Goal: Task Accomplishment & Management: Manage account settings

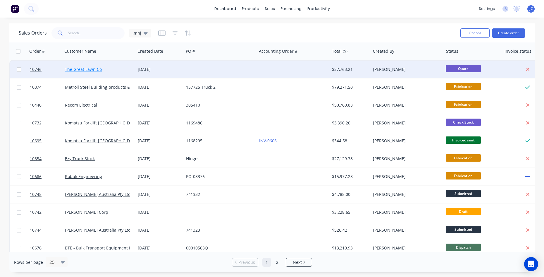
click at [93, 71] on link "The Great Lawn Co" at bounding box center [83, 69] width 37 height 6
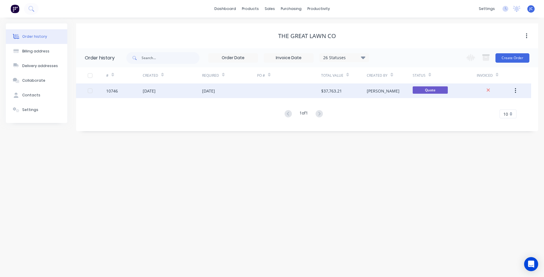
click at [183, 95] on div "[DATE]" at bounding box center [172, 90] width 59 height 15
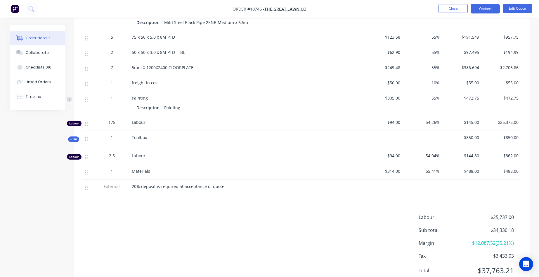
scroll to position [360, 0]
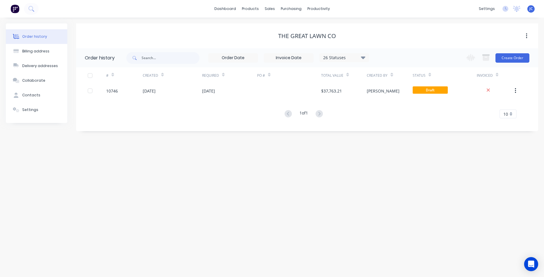
click at [90, 9] on div "dashboard products sales purchasing productivity dashboard products Product Cat…" at bounding box center [272, 9] width 544 height 18
click at [170, 56] on input "text" at bounding box center [170, 58] width 58 height 12
type input "patterson"
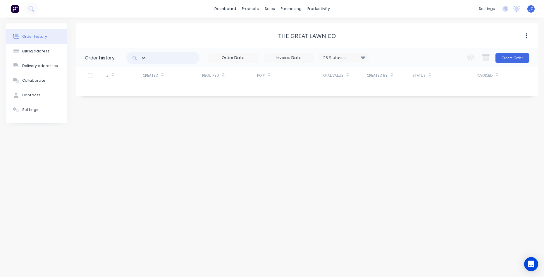
type input "p"
type input "PATTERSON"
click at [498, 59] on button "Create Order" at bounding box center [512, 57] width 34 height 9
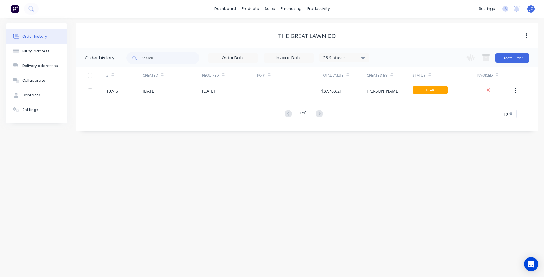
click at [16, 5] on img at bounding box center [15, 8] width 9 height 9
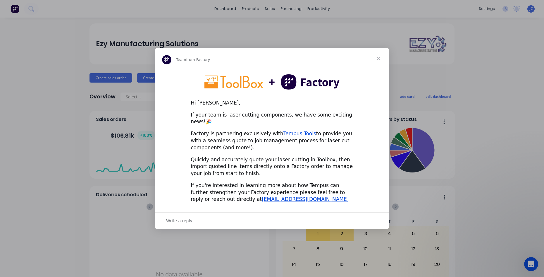
click at [292, 131] on link "Tempus Tools" at bounding box center [299, 133] width 33 height 6
click at [377, 63] on span "Close" at bounding box center [378, 58] width 21 height 21
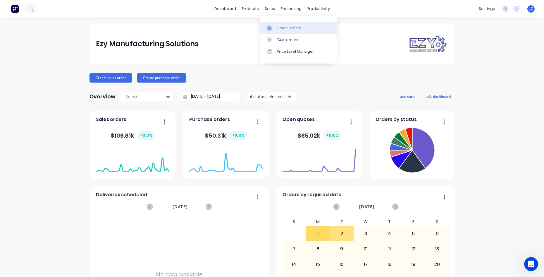
click at [286, 24] on link "Sales Orders" at bounding box center [298, 28] width 77 height 12
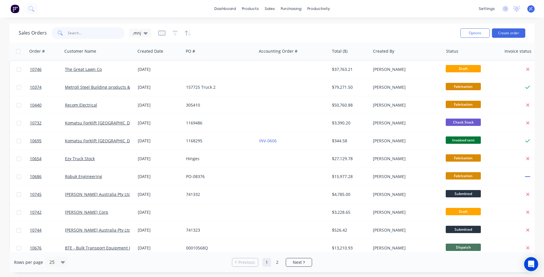
click at [99, 33] on input "text" at bounding box center [96, 33] width 57 height 12
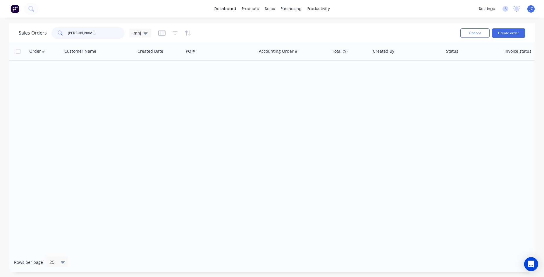
click at [93, 34] on input "PATTERSON" at bounding box center [96, 33] width 57 height 12
type input "P"
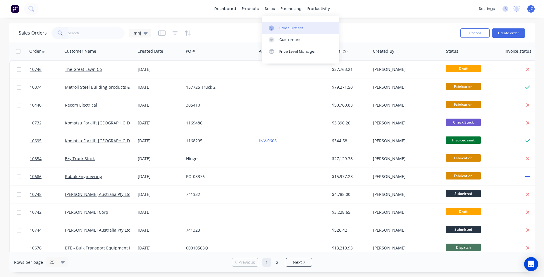
click at [286, 30] on div "Sales Orders" at bounding box center [291, 27] width 24 height 5
click at [186, 35] on icon "button" at bounding box center [186, 32] width 3 height 5
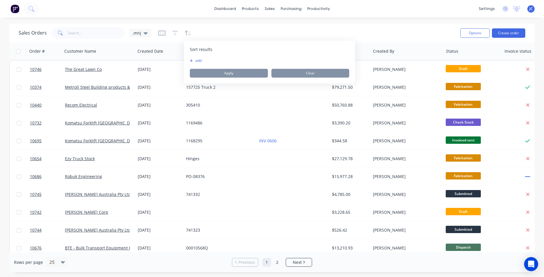
click at [186, 16] on div "dashboard products sales purchasing productivity dashboard products Product Cat…" at bounding box center [272, 9] width 544 height 18
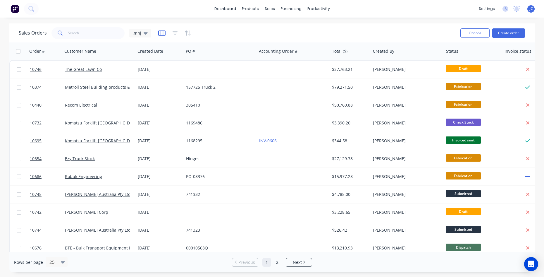
click at [161, 30] on icon "button" at bounding box center [161, 32] width 7 height 5
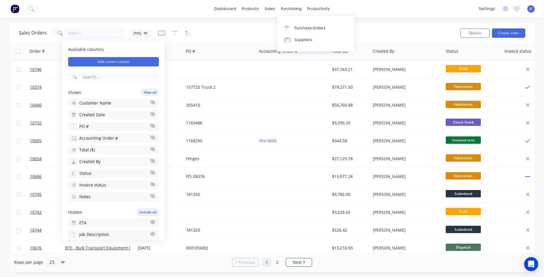
click at [233, 29] on div "Sales Orders ,mnj" at bounding box center [237, 33] width 437 height 14
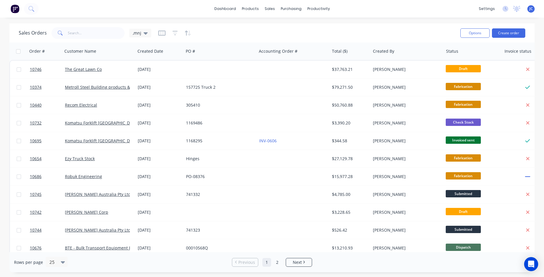
click at [370, 30] on div "Sales Orders ,mnj" at bounding box center [237, 33] width 437 height 14
click at [457, 51] on div at bounding box center [471, 51] width 51 height 12
click at [492, 51] on icon "button" at bounding box center [492, 51] width 5 height 5
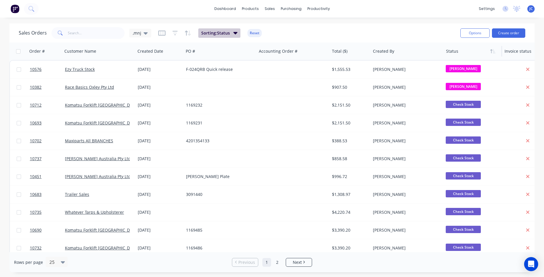
click at [234, 33] on icon "button" at bounding box center [235, 33] width 4 height 2
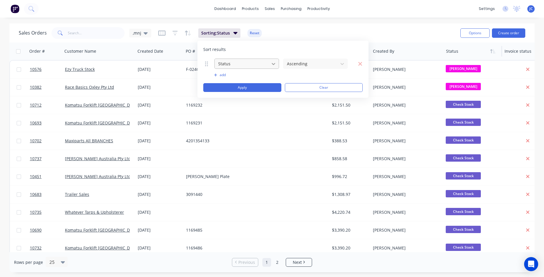
click at [274, 65] on icon at bounding box center [273, 64] width 6 height 6
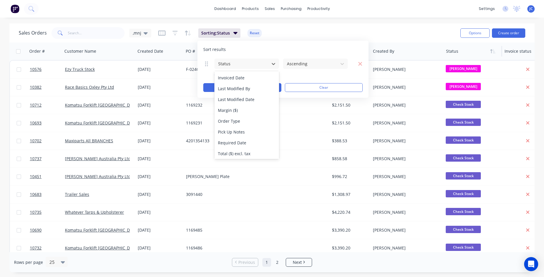
scroll to position [185, 0]
click at [276, 36] on div "Sales Orders ,mnj Sorting: Status Reset" at bounding box center [237, 33] width 437 height 14
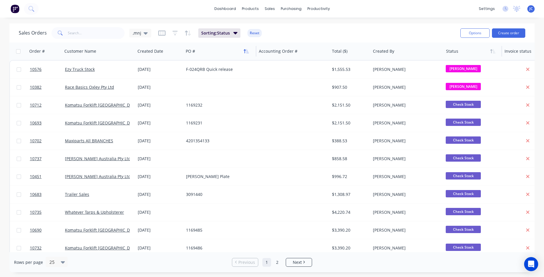
click at [242, 51] on button "button" at bounding box center [246, 51] width 9 height 9
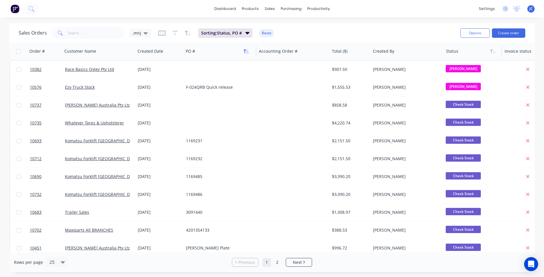
click at [244, 51] on icon "button" at bounding box center [245, 51] width 5 height 5
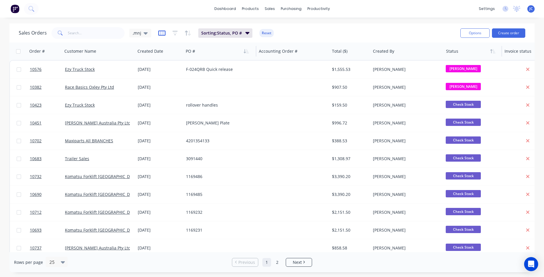
click at [158, 32] on icon "button" at bounding box center [161, 33] width 7 height 6
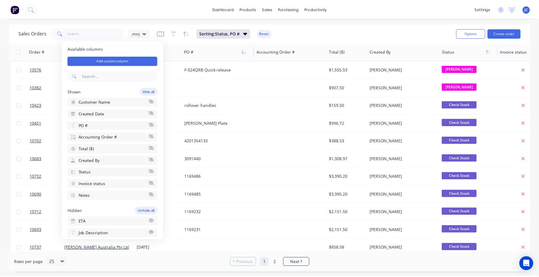
scroll to position [0, 0]
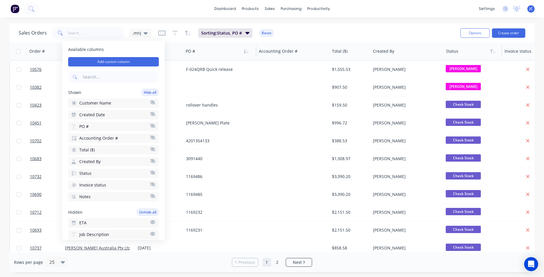
click at [340, 33] on div "Sales Orders ,mnj Sorting: Status, PO # Reset" at bounding box center [237, 33] width 437 height 14
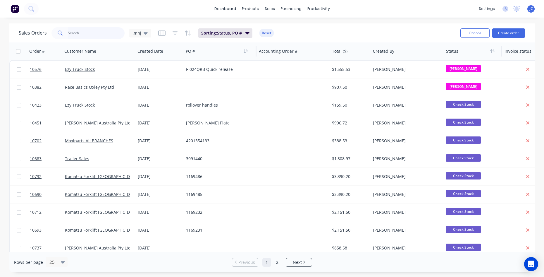
click at [68, 37] on input "text" at bounding box center [96, 33] width 57 height 12
type input "10437"
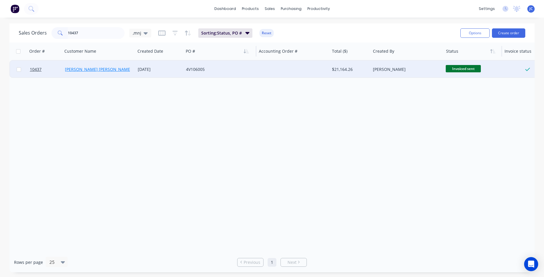
click at [82, 70] on link "Patterson Cheney Trucks" at bounding box center [105, 69] width 81 height 6
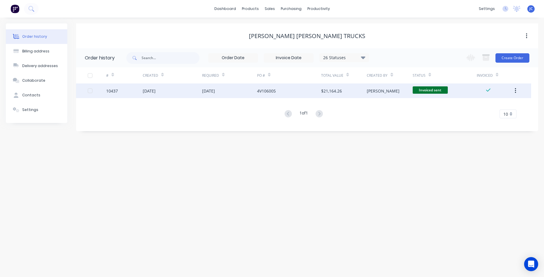
click at [304, 94] on div "4V106005" at bounding box center [289, 90] width 64 height 15
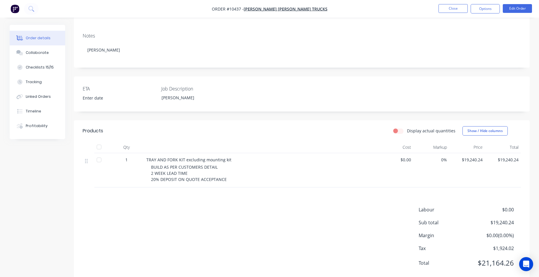
scroll to position [101, 0]
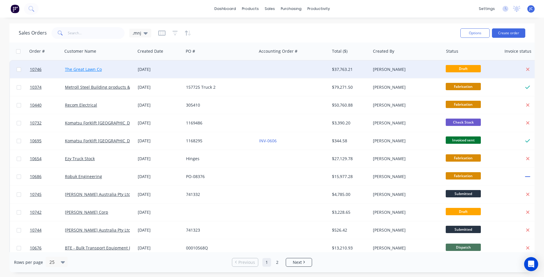
click at [86, 69] on link "The Great Lawn Co" at bounding box center [83, 69] width 37 height 6
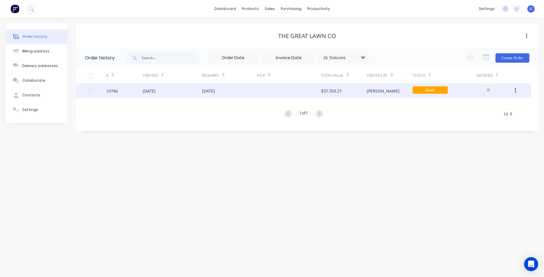
click at [182, 92] on div "[DATE]" at bounding box center [172, 90] width 59 height 15
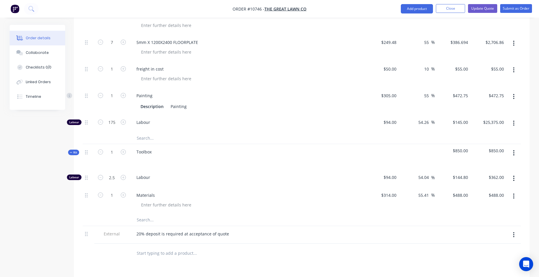
scroll to position [468, 0]
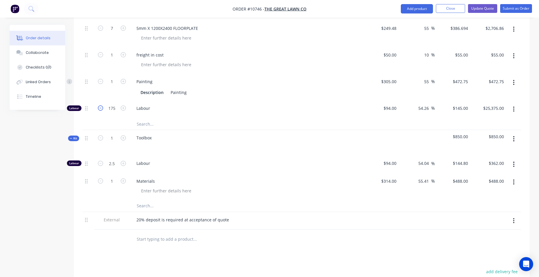
click at [100, 105] on icon "button" at bounding box center [100, 107] width 5 height 5
type input "174"
type input "$25,230.00"
click at [100, 105] on icon "button" at bounding box center [100, 107] width 5 height 5
type input "173"
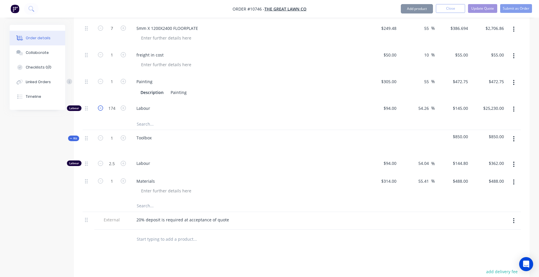
type input "$25,085.00"
click at [100, 105] on icon "button" at bounding box center [100, 107] width 5 height 5
type input "172"
type input "$24,940.00"
click at [100, 105] on icon "button" at bounding box center [100, 107] width 5 height 5
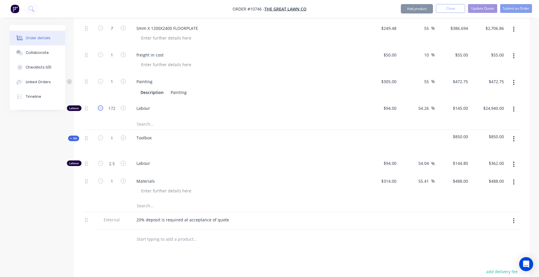
type input "171"
type input "$24,795.00"
click at [100, 105] on icon "button" at bounding box center [100, 107] width 5 height 5
type input "170"
type input "$24,650.00"
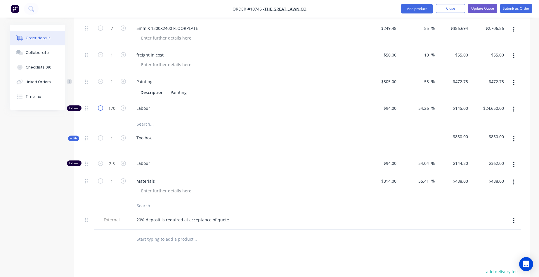
click at [100, 105] on icon "button" at bounding box center [100, 107] width 5 height 5
type input "169"
type input "$24,505.00"
click at [100, 105] on icon "button" at bounding box center [100, 107] width 5 height 5
type input "168"
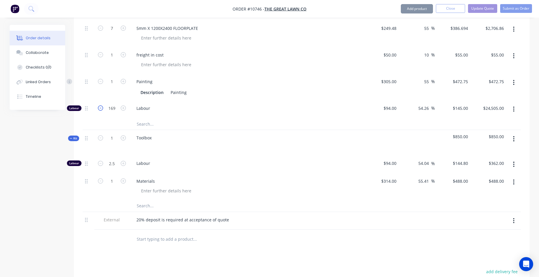
type input "$24,360.00"
click at [100, 105] on icon "button" at bounding box center [100, 107] width 5 height 5
type input "167"
type input "$24,215.00"
click at [100, 105] on icon "button" at bounding box center [100, 107] width 5 height 5
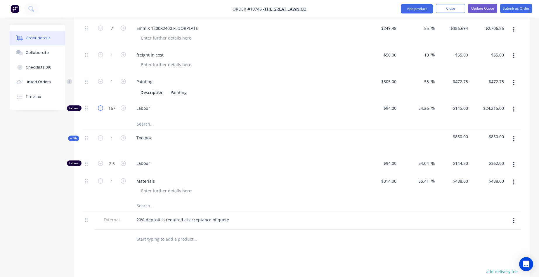
type input "166"
type input "$24,070.00"
click at [100, 105] on icon "button" at bounding box center [100, 107] width 5 height 5
type input "165"
type input "$23,925.00"
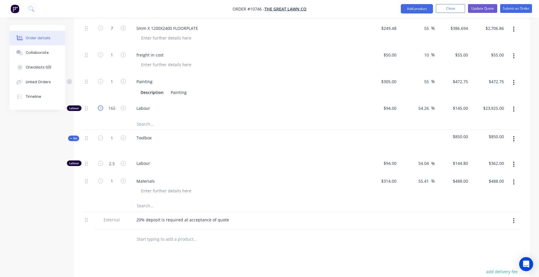
click at [100, 105] on icon "button" at bounding box center [100, 107] width 5 height 5
type input "164"
type input "$23,780.00"
click at [100, 105] on icon "button" at bounding box center [100, 107] width 5 height 5
type input "163"
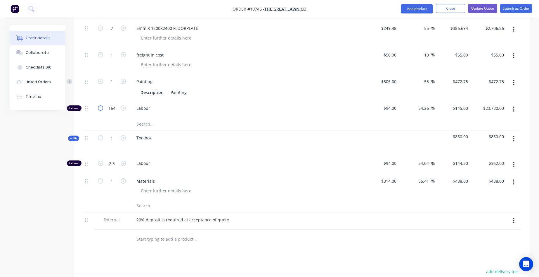
type input "$23,635.00"
click at [100, 105] on icon "button" at bounding box center [100, 107] width 5 height 5
type input "162"
type input "$23,490.00"
click at [100, 105] on icon "button" at bounding box center [100, 107] width 5 height 5
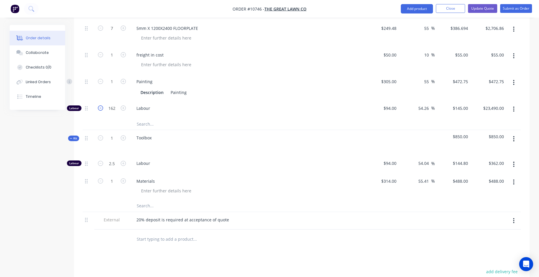
type input "161"
type input "$23,345.00"
click at [100, 105] on icon "button" at bounding box center [100, 107] width 5 height 5
type input "160"
type input "$23,200.00"
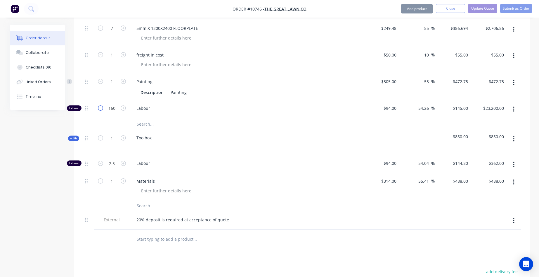
click at [100, 105] on icon "button" at bounding box center [100, 107] width 5 height 5
type input "159"
type input "$23,055.00"
click at [100, 105] on icon "button" at bounding box center [100, 107] width 5 height 5
type input "158"
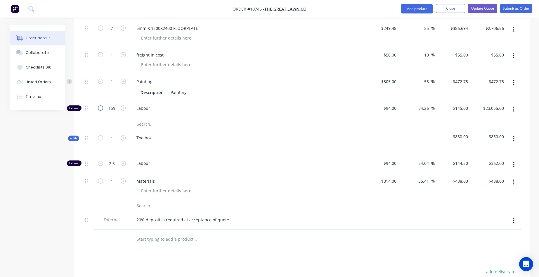
type input "$22,910.00"
click at [100, 105] on icon "button" at bounding box center [100, 107] width 5 height 5
type input "157"
type input "$22,765.00"
click at [100, 105] on icon "button" at bounding box center [100, 107] width 5 height 5
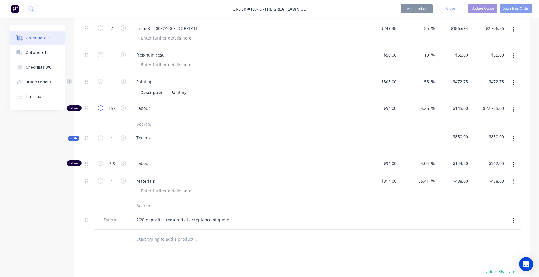
type input "156"
type input "$22,620.00"
click at [100, 105] on icon "button" at bounding box center [100, 107] width 5 height 5
type input "155"
type input "$22,475.00"
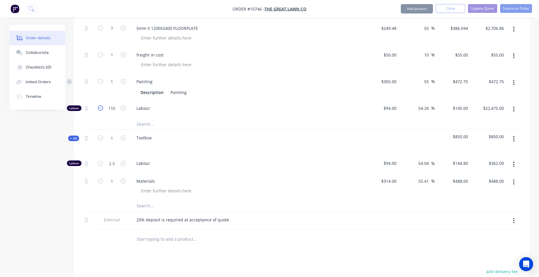
click at [100, 105] on icon "button" at bounding box center [100, 107] width 5 height 5
type input "154"
type input "$22,330.00"
click at [100, 105] on icon "button" at bounding box center [100, 107] width 5 height 5
type input "153"
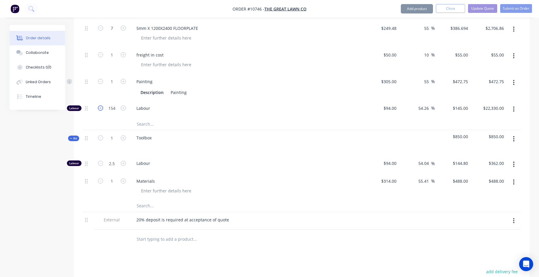
type input "$22,185.00"
click at [100, 105] on icon "button" at bounding box center [100, 107] width 5 height 5
type input "152"
type input "$22,040.00"
click at [100, 105] on icon "button" at bounding box center [100, 107] width 5 height 5
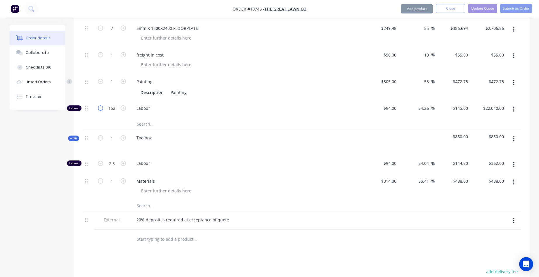
type input "151"
type input "$21,895.00"
click at [100, 105] on icon "button" at bounding box center [100, 107] width 5 height 5
type input "150"
type input "$21,750.00"
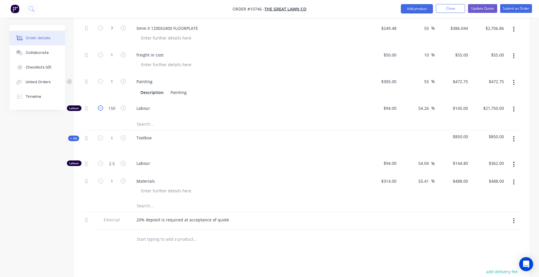
click at [100, 105] on icon "button" at bounding box center [100, 107] width 5 height 5
type input "149"
type input "$21,605.00"
click at [100, 105] on icon "button" at bounding box center [100, 107] width 5 height 5
type input "148"
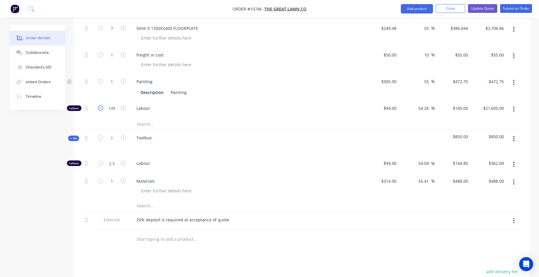
type input "$21,460.00"
click at [100, 105] on icon "button" at bounding box center [100, 107] width 5 height 5
type input "147"
type input "$21,315.00"
click at [100, 105] on icon "button" at bounding box center [100, 107] width 5 height 5
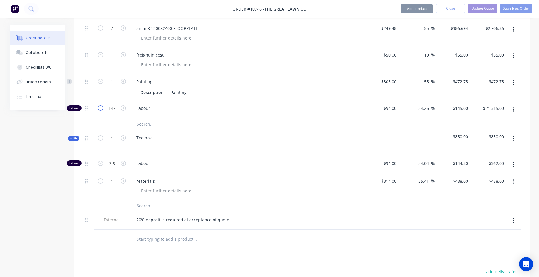
type input "146"
type input "$21,170.00"
click at [100, 105] on icon "button" at bounding box center [100, 107] width 5 height 5
type input "145"
type input "$21,025.00"
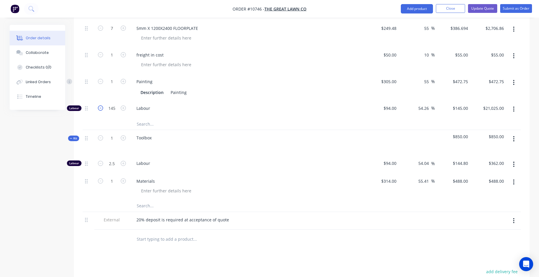
click at [100, 105] on icon "button" at bounding box center [100, 107] width 5 height 5
type input "144"
type input "$20,880.00"
click at [100, 105] on icon "button" at bounding box center [100, 107] width 5 height 5
type input "143"
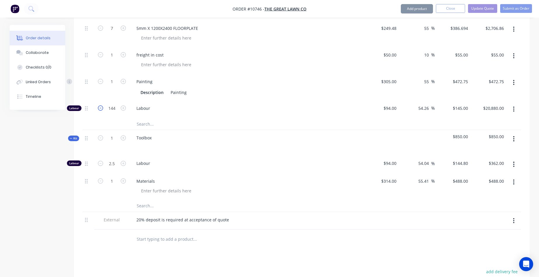
type input "$20,735.00"
click at [100, 105] on icon "button" at bounding box center [100, 107] width 5 height 5
type input "142"
type input "$20,590.00"
click at [100, 105] on icon "button" at bounding box center [100, 107] width 5 height 5
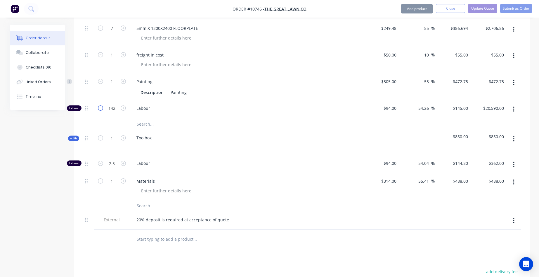
type input "141"
type input "$20,445.00"
click at [100, 105] on icon "button" at bounding box center [100, 107] width 5 height 5
type input "140"
type input "$20,300.00"
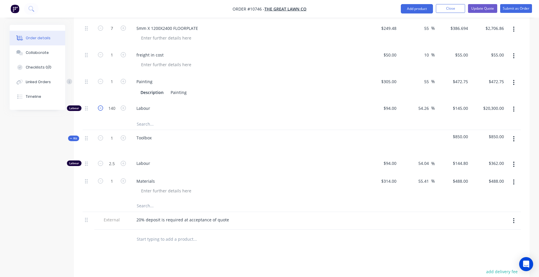
click at [100, 105] on icon "button" at bounding box center [100, 107] width 5 height 5
type input "139"
type input "$20,155.00"
click at [100, 105] on icon "button" at bounding box center [100, 107] width 5 height 5
type input "138"
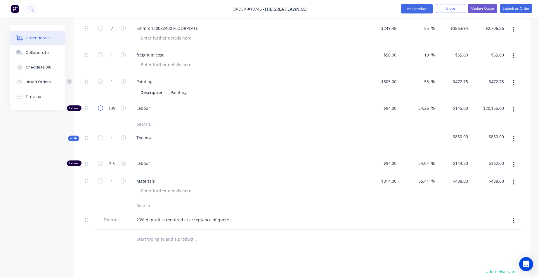
type input "$20,010.00"
click at [100, 105] on icon "button" at bounding box center [100, 107] width 5 height 5
type input "137"
type input "$19,865.00"
click at [100, 105] on icon "button" at bounding box center [100, 107] width 5 height 5
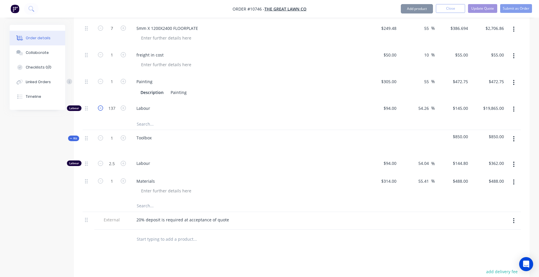
type input "136"
type input "$19,720.00"
click at [100, 105] on icon "button" at bounding box center [100, 107] width 5 height 5
type input "135"
type input "$19,575.00"
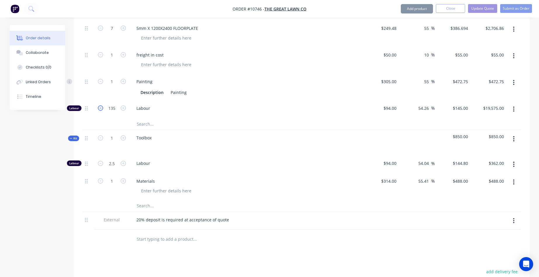
click at [100, 105] on icon "button" at bounding box center [100, 107] width 5 height 5
type input "134"
type input "$19,430.00"
click at [100, 105] on icon "button" at bounding box center [100, 107] width 5 height 5
type input "133"
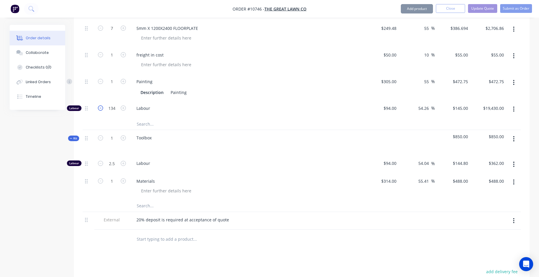
type input "$19,285.00"
click at [100, 105] on icon "button" at bounding box center [100, 107] width 5 height 5
type input "132"
type input "$19,140.00"
click at [100, 105] on icon "button" at bounding box center [100, 107] width 5 height 5
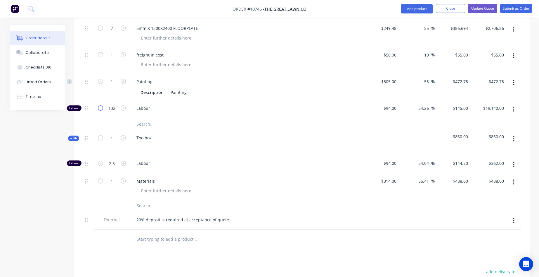
type input "131"
type input "$18,995.00"
click at [100, 105] on icon "button" at bounding box center [100, 107] width 5 height 5
type input "130"
type input "$18,850.00"
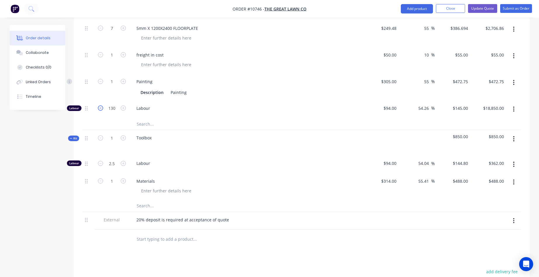
click at [100, 105] on icon "button" at bounding box center [100, 107] width 5 height 5
type input "129"
type input "$18,705.00"
click at [100, 105] on icon "button" at bounding box center [100, 107] width 5 height 5
type input "128"
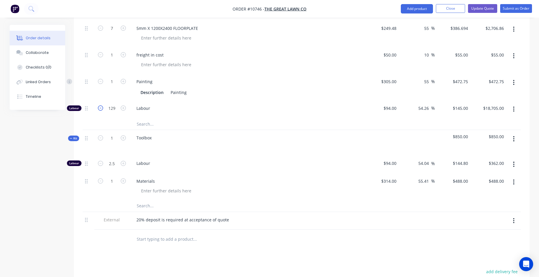
type input "$18,560.00"
click at [100, 105] on icon "button" at bounding box center [100, 107] width 5 height 5
type input "127"
type input "$18,415.00"
click at [100, 105] on icon "button" at bounding box center [100, 107] width 5 height 5
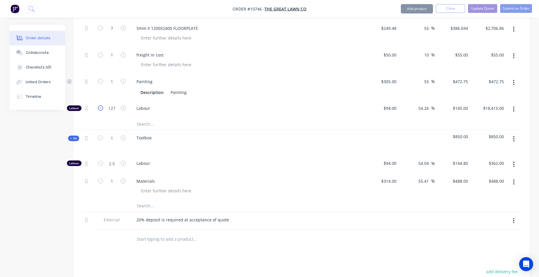
type input "126"
type input "$18,270.00"
click at [100, 105] on icon "button" at bounding box center [100, 107] width 5 height 5
type input "125"
type input "$18,125.00"
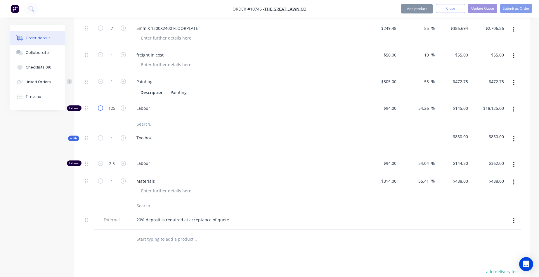
click at [100, 105] on icon "button" at bounding box center [100, 107] width 5 height 5
type input "124"
type input "$17,980.00"
click at [100, 105] on icon "button" at bounding box center [100, 107] width 5 height 5
type input "123"
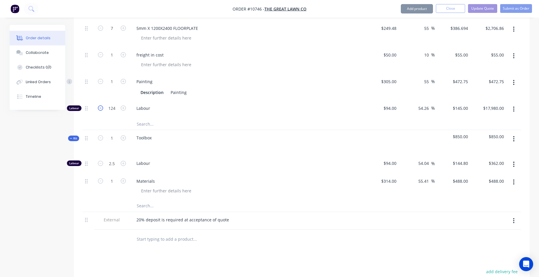
type input "$17,835.00"
click at [100, 105] on icon "button" at bounding box center [100, 107] width 5 height 5
type input "122"
type input "$17,690.00"
click at [100, 105] on icon "button" at bounding box center [100, 107] width 5 height 5
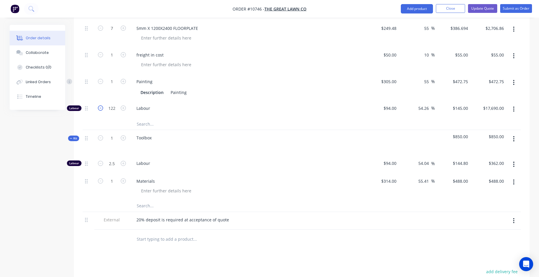
type input "121"
type input "$17,545.00"
click at [100, 105] on icon "button" at bounding box center [100, 107] width 5 height 5
type input "120"
type input "$17,400.00"
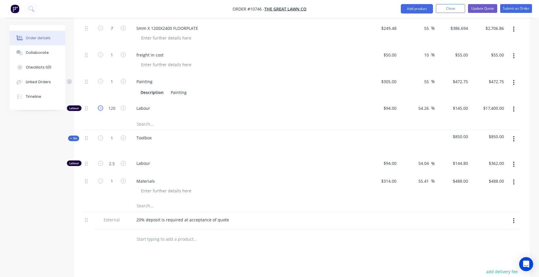
click at [100, 105] on icon "button" at bounding box center [100, 107] width 5 height 5
type input "119"
type input "$17,255.00"
click at [100, 105] on icon "button" at bounding box center [100, 107] width 5 height 5
type input "118"
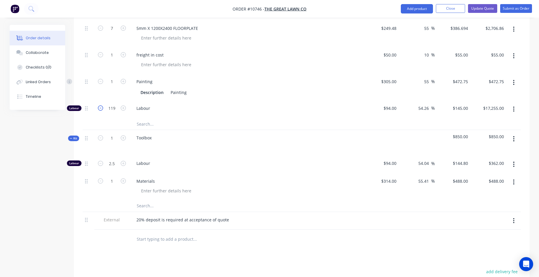
type input "$17,110.00"
click at [100, 105] on icon "button" at bounding box center [100, 107] width 5 height 5
type input "117"
type input "$16,965.00"
click at [100, 105] on icon "button" at bounding box center [100, 107] width 5 height 5
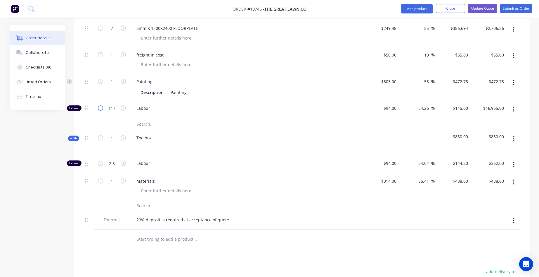
type input "116"
type input "$16,820.00"
click at [100, 105] on icon "button" at bounding box center [100, 107] width 5 height 5
type input "115"
type input "$16,675.00"
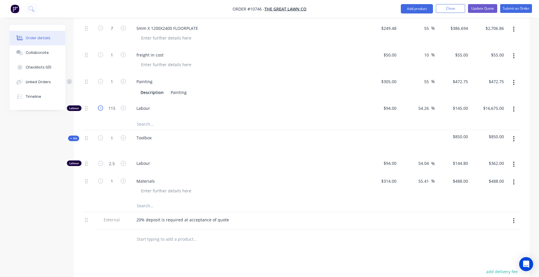
click at [100, 105] on icon "button" at bounding box center [100, 107] width 5 height 5
type input "114"
type input "$16,530.00"
click at [100, 105] on icon "button" at bounding box center [100, 107] width 5 height 5
type input "113"
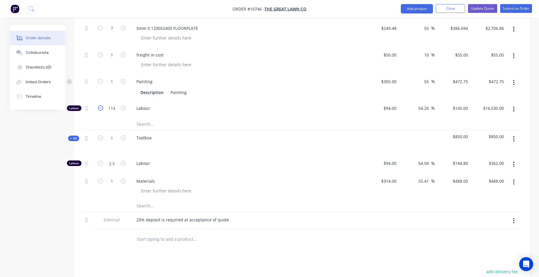
type input "$16,385.00"
click at [100, 105] on icon "button" at bounding box center [100, 107] width 5 height 5
type input "112"
type input "$16,240.00"
click at [100, 105] on icon "button" at bounding box center [100, 107] width 5 height 5
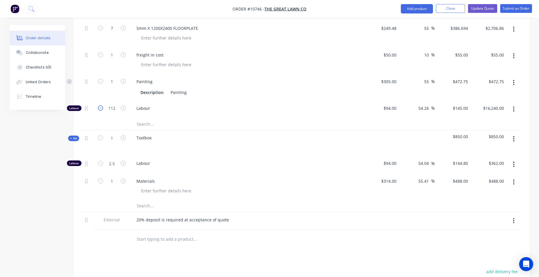
type input "111"
type input "$16,095.00"
click at [100, 105] on icon "button" at bounding box center [100, 107] width 5 height 5
type input "110"
type input "$15,950.00"
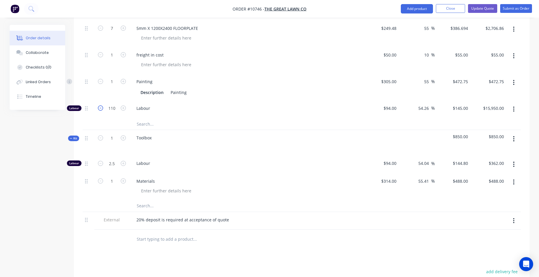
click at [100, 105] on icon "button" at bounding box center [100, 107] width 5 height 5
type input "109"
type input "$15,805.00"
click at [100, 105] on icon "button" at bounding box center [100, 107] width 5 height 5
type input "108"
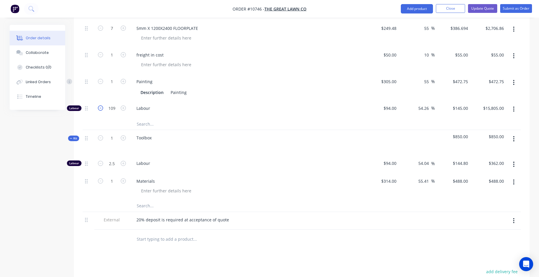
type input "$15,660.00"
click at [100, 105] on icon "button" at bounding box center [100, 107] width 5 height 5
type input "107"
type input "$15,515.00"
click at [100, 105] on icon "button" at bounding box center [100, 107] width 5 height 5
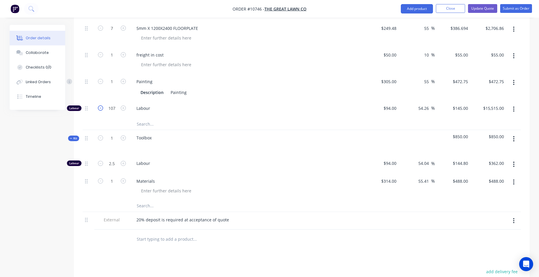
type input "106"
type input "$15,370.00"
click at [100, 105] on icon "button" at bounding box center [100, 107] width 5 height 5
type input "105"
type input "$15,225.00"
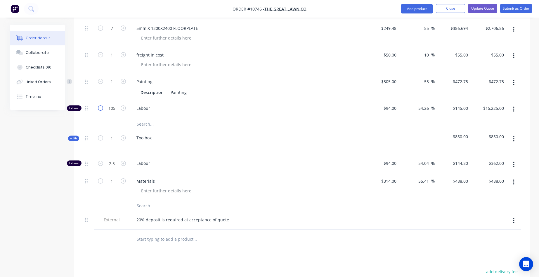
click at [100, 105] on icon "button" at bounding box center [100, 107] width 5 height 5
type input "104"
type input "$15,080.00"
click at [100, 105] on icon "button" at bounding box center [100, 107] width 5 height 5
type input "103"
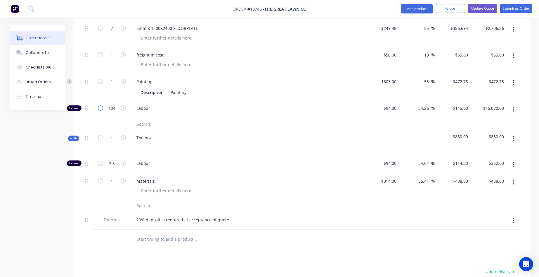
type input "$14,935.00"
click at [100, 105] on icon "button" at bounding box center [100, 107] width 5 height 5
type input "102"
type input "$14,790.00"
click at [100, 105] on icon "button" at bounding box center [100, 107] width 5 height 5
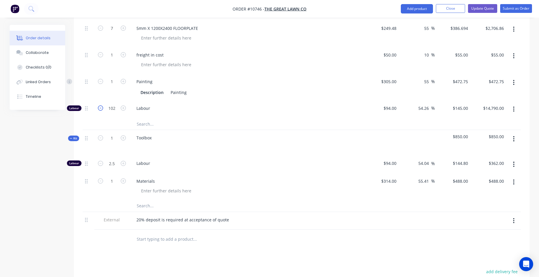
type input "101"
type input "$14,645.00"
click at [100, 105] on icon "button" at bounding box center [100, 107] width 5 height 5
type input "100"
type input "$14,500.00"
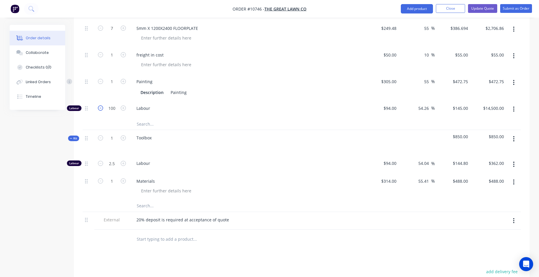
click at [100, 105] on icon "button" at bounding box center [100, 107] width 5 height 5
type input "99"
type input "$14,355.00"
click at [100, 105] on icon "button" at bounding box center [100, 107] width 5 height 5
type input "98"
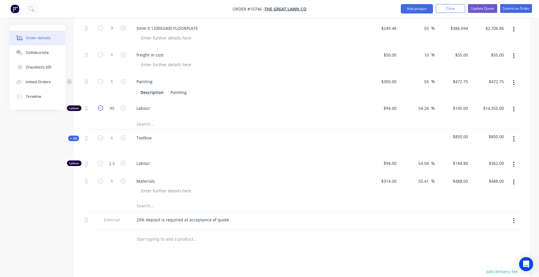
type input "$14,210.00"
click at [100, 105] on icon "button" at bounding box center [100, 107] width 5 height 5
type input "97"
type input "$14,065.00"
click at [100, 105] on icon "button" at bounding box center [100, 107] width 5 height 5
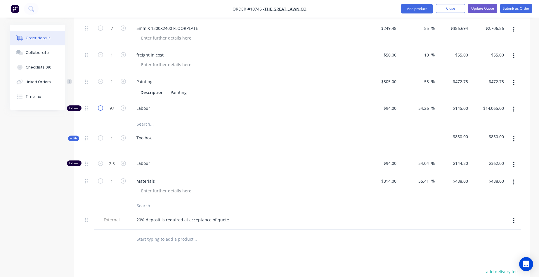
type input "96"
type input "$13,920.00"
click at [100, 105] on icon "button" at bounding box center [100, 107] width 5 height 5
type input "95"
type input "$13,775.00"
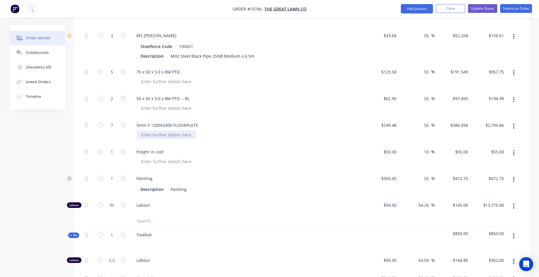
scroll to position [407, 0]
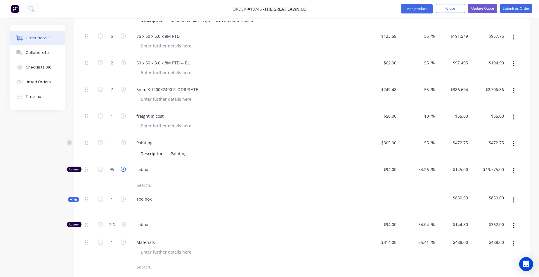
click at [122, 166] on icon "button" at bounding box center [123, 168] width 5 height 5
type input "96"
type input "$13,920.00"
click at [122, 166] on icon "button" at bounding box center [123, 168] width 5 height 5
type input "97"
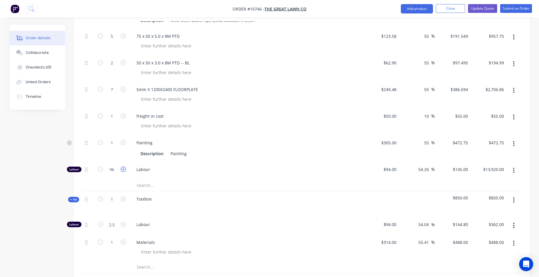
type input "$14,065.00"
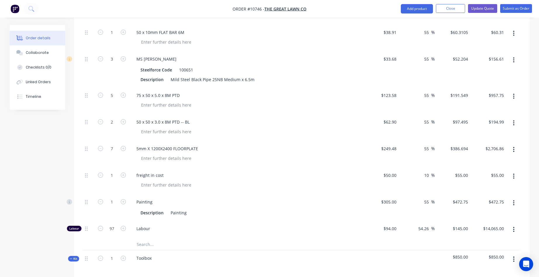
scroll to position [348, 0]
click at [124, 225] on icon "button" at bounding box center [123, 227] width 5 height 5
type input "98"
type input "$14,210.00"
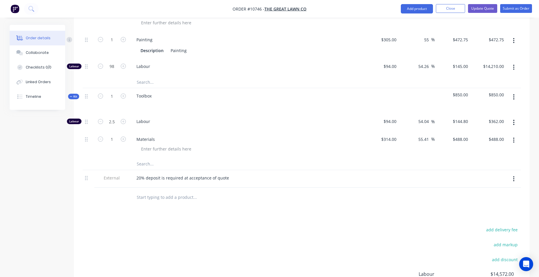
scroll to position [494, 0]
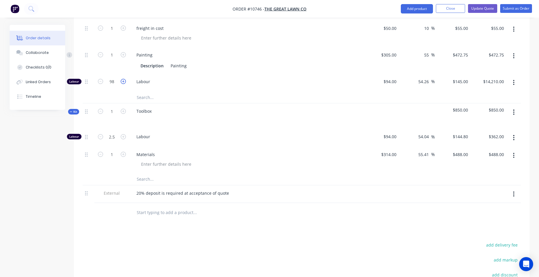
click at [125, 79] on icon "button" at bounding box center [123, 81] width 5 height 5
type input "99"
type input "$14,355.00"
click at [125, 79] on icon "button" at bounding box center [123, 81] width 5 height 5
type input "100"
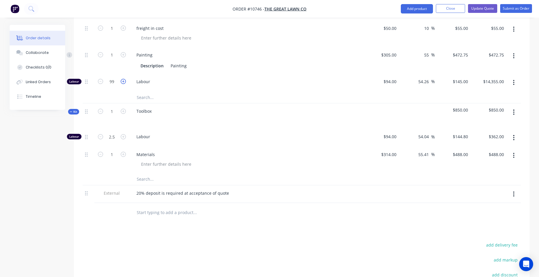
type input "$14,500.00"
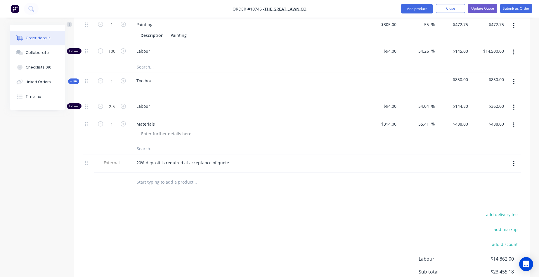
scroll to position [523, 0]
click at [122, 49] on icon "button" at bounding box center [123, 51] width 5 height 5
type input "101"
type input "$14,645.00"
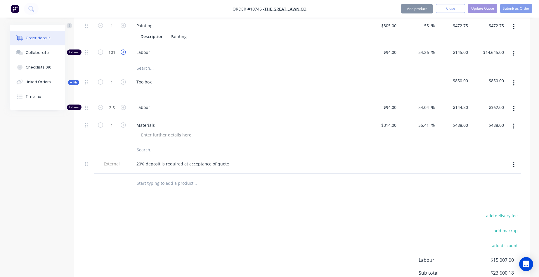
click at [122, 49] on icon "button" at bounding box center [123, 51] width 5 height 5
type input "102"
type input "$14,790.00"
click at [122, 49] on icon "button" at bounding box center [123, 51] width 5 height 5
type input "103"
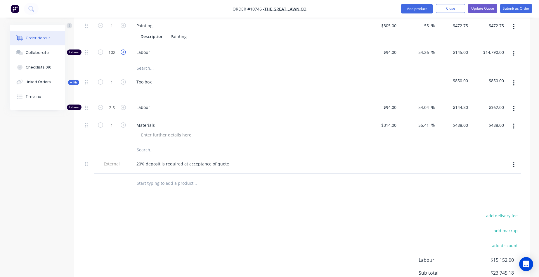
type input "$14,935.00"
click at [122, 49] on icon "button" at bounding box center [123, 51] width 5 height 5
type input "104"
type input "$15,080.00"
click at [122, 49] on icon "button" at bounding box center [123, 51] width 5 height 5
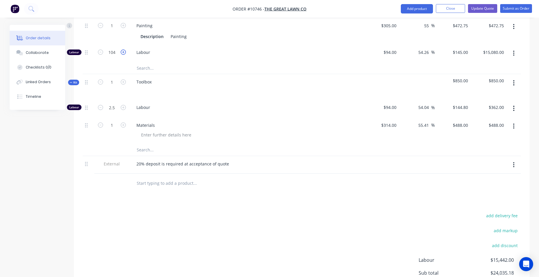
type input "105"
type input "$15,225.00"
click at [122, 49] on icon "button" at bounding box center [123, 51] width 5 height 5
type input "106"
type input "$15,370.00"
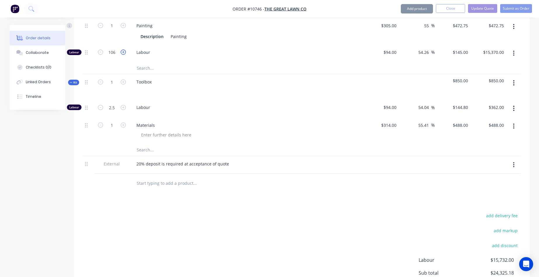
click at [122, 49] on icon "button" at bounding box center [123, 51] width 5 height 5
type input "107"
type input "$15,515.00"
click at [122, 49] on icon "button" at bounding box center [123, 51] width 5 height 5
type input "108"
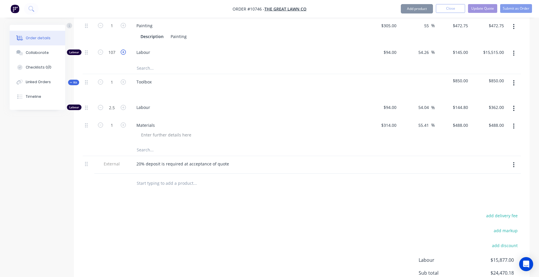
type input "$15,660.00"
click at [122, 49] on icon "button" at bounding box center [123, 51] width 5 height 5
type input "109"
type input "$15,805.00"
click at [122, 49] on icon "button" at bounding box center [123, 51] width 5 height 5
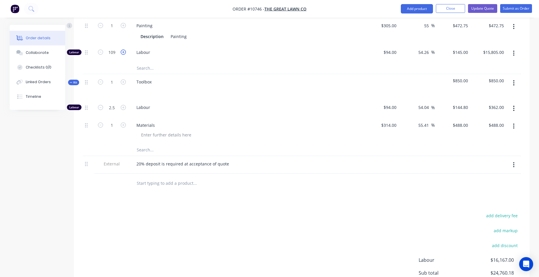
type input "110"
type input "$15,950.00"
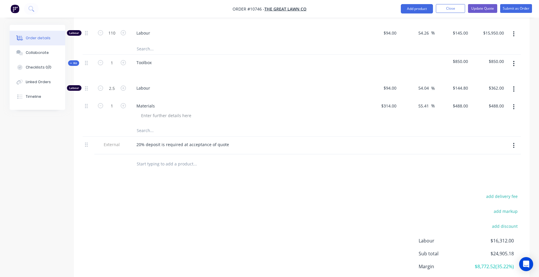
scroll to position [582, 0]
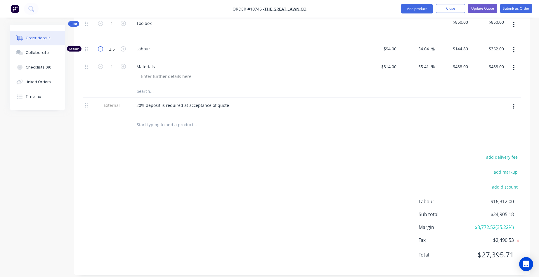
click at [100, 46] on icon "button" at bounding box center [100, 48] width 5 height 5
type input "1.5"
type input "$217.20"
click at [100, 46] on icon "button" at bounding box center [100, 48] width 5 height 5
type input "0.5"
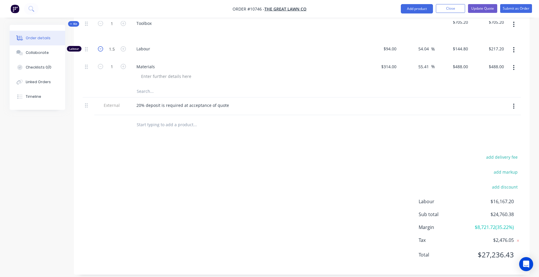
type input "$72.40"
click at [100, 46] on icon "button" at bounding box center [100, 48] width 5 height 5
click at [99, 46] on icon "button" at bounding box center [100, 48] width 5 height 5
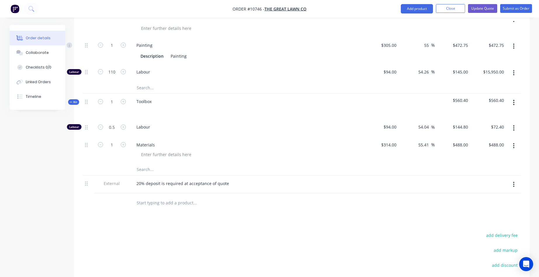
scroll to position [494, 0]
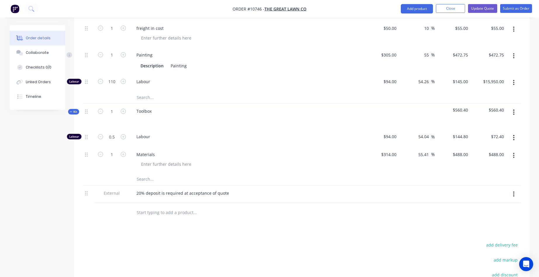
click at [97, 78] on button "button" at bounding box center [101, 81] width 8 height 6
type input "109"
type input "$15,805.00"
click at [97, 78] on button "button" at bounding box center [101, 81] width 8 height 6
type input "108"
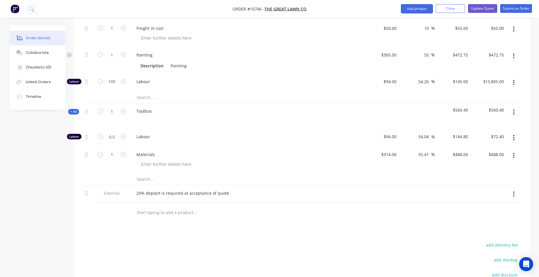
type input "$15,660.00"
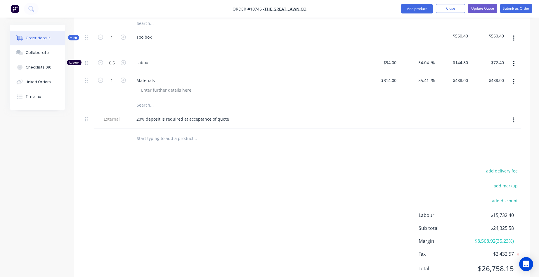
scroll to position [582, 0]
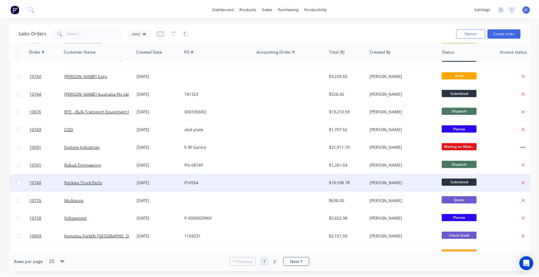
scroll to position [146, 0]
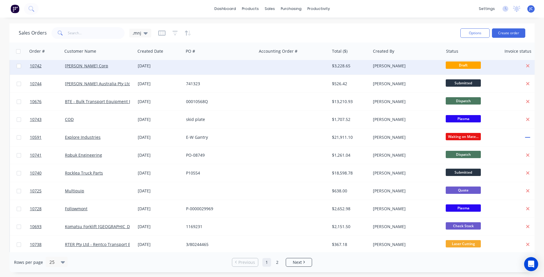
click at [142, 68] on div "[DATE]" at bounding box center [160, 66] width 44 height 6
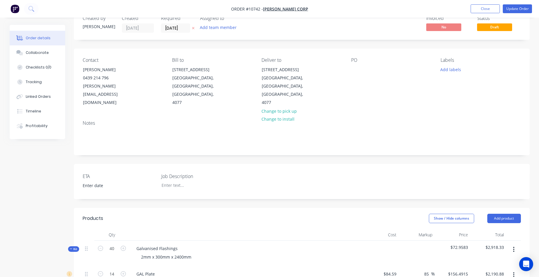
scroll to position [29, 0]
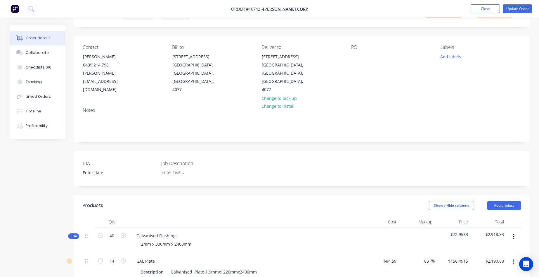
click at [460, 231] on span "$72.9583" at bounding box center [452, 234] width 31 height 6
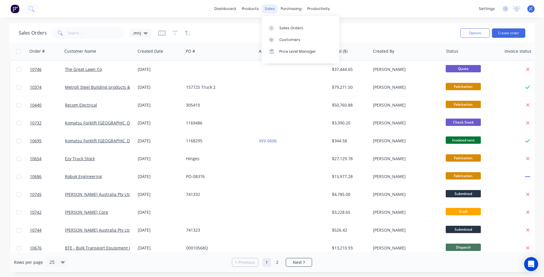
click at [265, 9] on div "sales" at bounding box center [270, 8] width 16 height 9
click at [291, 24] on link "Sales Orders" at bounding box center [300, 28] width 77 height 12
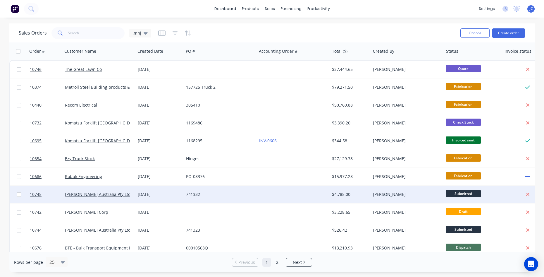
click at [211, 196] on div "741332" at bounding box center [218, 194] width 65 height 6
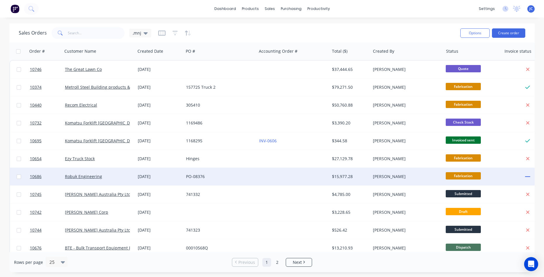
click at [225, 175] on div "PO-08376" at bounding box center [218, 176] width 65 height 6
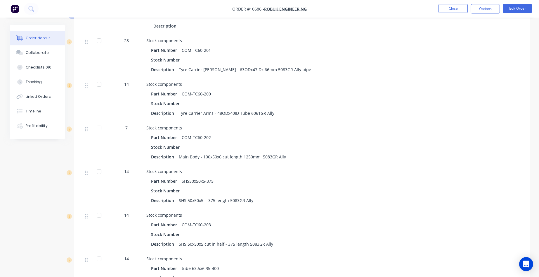
scroll to position [263, 0]
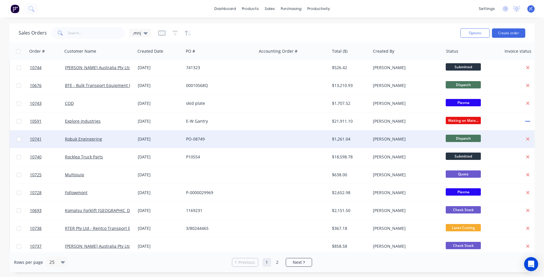
scroll to position [175, 0]
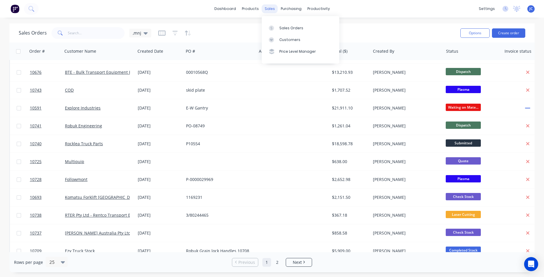
click at [270, 7] on div "sales" at bounding box center [270, 8] width 16 height 9
click at [286, 29] on div "Sales Orders" at bounding box center [291, 27] width 24 height 5
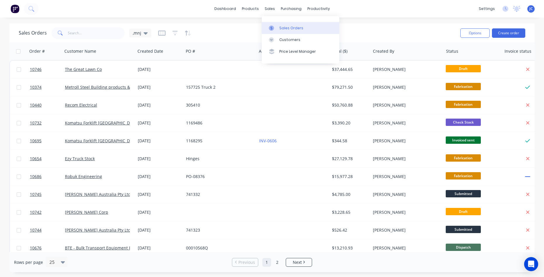
click at [278, 27] on link "Sales Orders" at bounding box center [300, 28] width 77 height 12
click at [83, 32] on input "text" at bounding box center [96, 33] width 57 height 12
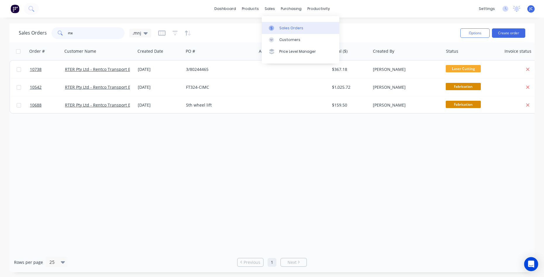
type input "rte"
click at [283, 29] on div "Sales Orders" at bounding box center [291, 27] width 24 height 5
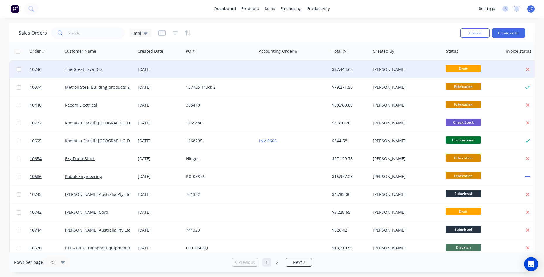
click at [353, 68] on div "$37,444.65" at bounding box center [349, 69] width 34 height 6
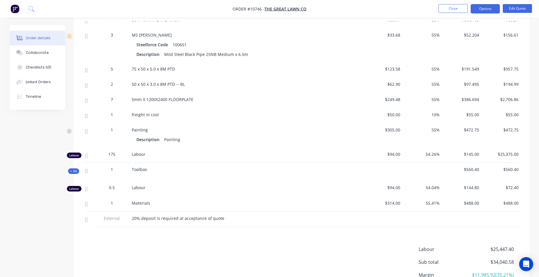
scroll to position [292, 0]
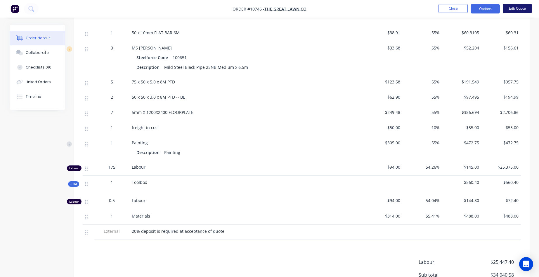
click at [523, 7] on button "Edit Quote" at bounding box center [517, 8] width 29 height 9
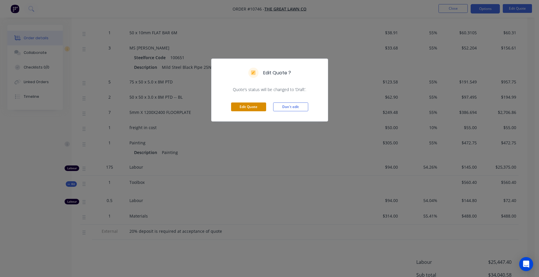
click at [249, 108] on button "Edit Quote" at bounding box center [248, 106] width 35 height 9
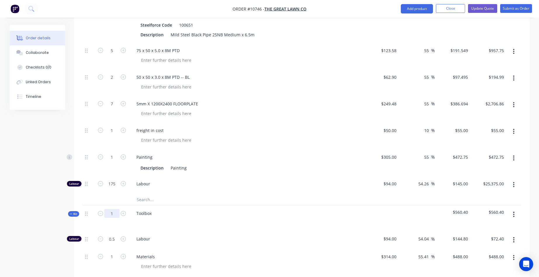
scroll to position [409, 0]
click at [99, 180] on icon "button" at bounding box center [100, 182] width 5 height 5
type input "174"
type input "$25,230.00"
click at [99, 180] on icon "button" at bounding box center [100, 182] width 5 height 5
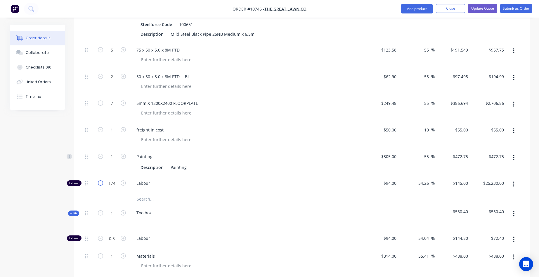
type input "173"
type input "$25,085.00"
click at [99, 180] on icon "button" at bounding box center [100, 182] width 5 height 5
type input "172"
type input "$24,940.00"
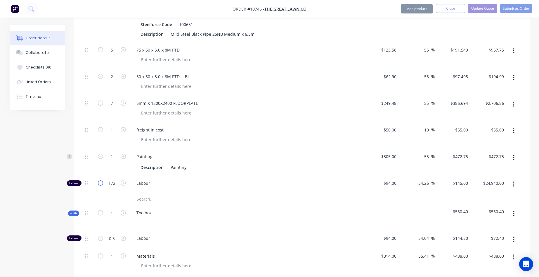
click at [99, 180] on icon "button" at bounding box center [100, 182] width 5 height 5
type input "171"
type input "$24,795.00"
click at [99, 180] on icon "button" at bounding box center [100, 182] width 5 height 5
type input "170"
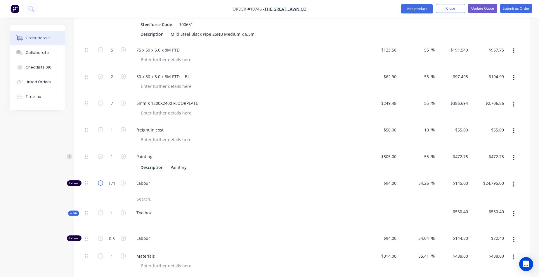
type input "$24,650.00"
click at [99, 180] on icon "button" at bounding box center [100, 182] width 5 height 5
type input "169"
type input "$24,505.00"
click at [99, 180] on icon "button" at bounding box center [100, 182] width 5 height 5
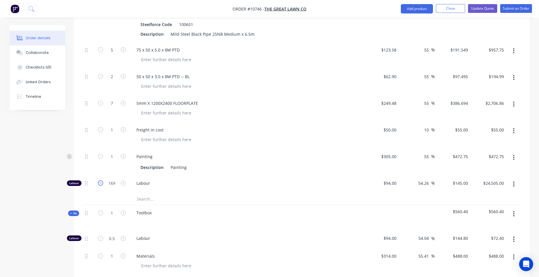
type input "168"
type input "$24,360.00"
click at [99, 180] on icon "button" at bounding box center [100, 182] width 5 height 5
type input "167"
type input "$24,215.00"
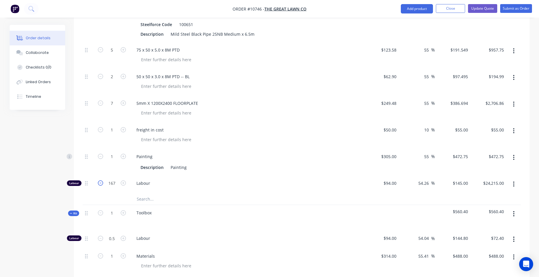
click at [99, 180] on icon "button" at bounding box center [100, 182] width 5 height 5
type input "166"
type input "$24,070.00"
click at [99, 180] on icon "button" at bounding box center [100, 182] width 5 height 5
type input "165"
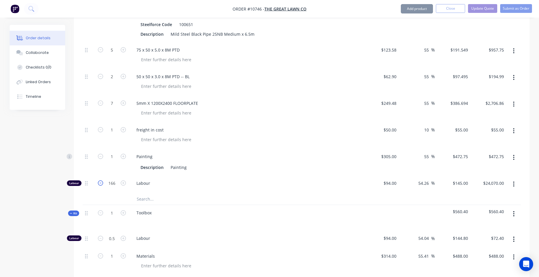
type input "$23,925.00"
click at [99, 180] on icon "button" at bounding box center [100, 182] width 5 height 5
type input "164"
type input "$23,780.00"
click at [99, 180] on icon "button" at bounding box center [100, 182] width 5 height 5
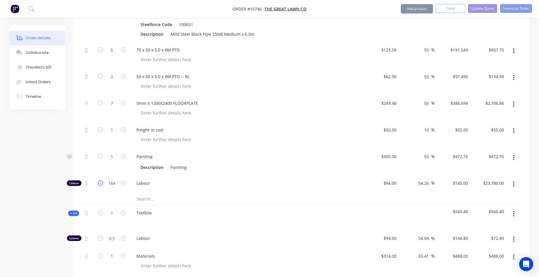
type input "163"
type input "$23,635.00"
click at [99, 180] on icon "button" at bounding box center [100, 182] width 5 height 5
type input "162"
type input "$23,490.00"
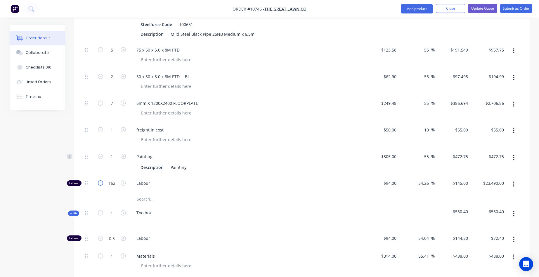
click at [99, 180] on icon "button" at bounding box center [100, 182] width 5 height 5
type input "161"
type input "$23,345.00"
click at [99, 180] on icon "button" at bounding box center [100, 182] width 5 height 5
type input "160"
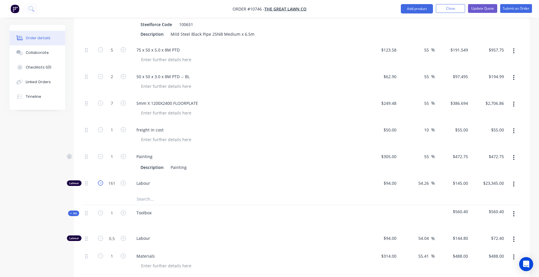
type input "$23,200.00"
click at [99, 180] on icon "button" at bounding box center [100, 182] width 5 height 5
type input "159"
type input "$23,055.00"
click at [99, 180] on icon "button" at bounding box center [100, 182] width 5 height 5
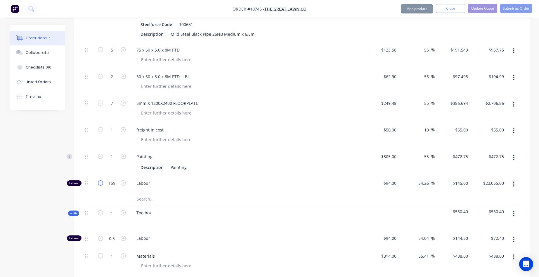
type input "158"
type input "$22,910.00"
click at [99, 180] on icon "button" at bounding box center [100, 182] width 5 height 5
type input "157"
type input "$22,765.00"
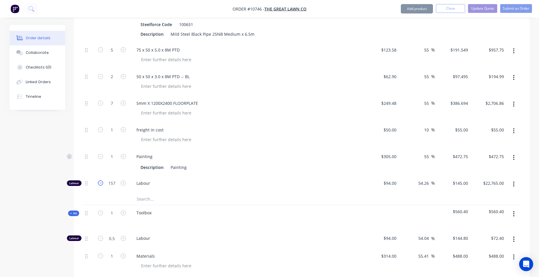
click at [99, 180] on icon "button" at bounding box center [100, 182] width 5 height 5
type input "156"
type input "$22,620.00"
click at [99, 180] on icon "button" at bounding box center [100, 182] width 5 height 5
type input "155"
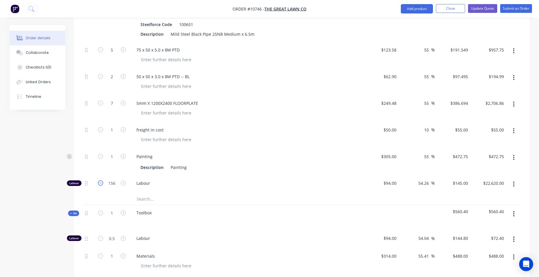
type input "$22,475.00"
click at [99, 180] on icon "button" at bounding box center [100, 182] width 5 height 5
type input "154"
type input "$22,330.00"
click at [99, 180] on icon "button" at bounding box center [100, 182] width 5 height 5
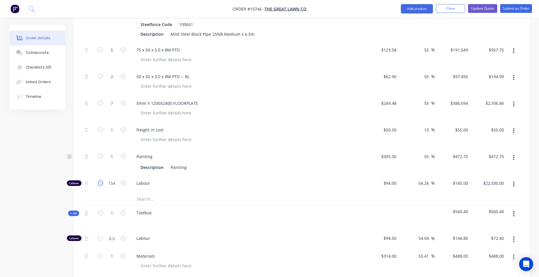
type input "153"
type input "$22,185.00"
click at [99, 180] on icon "button" at bounding box center [100, 182] width 5 height 5
type input "152"
type input "$22,040.00"
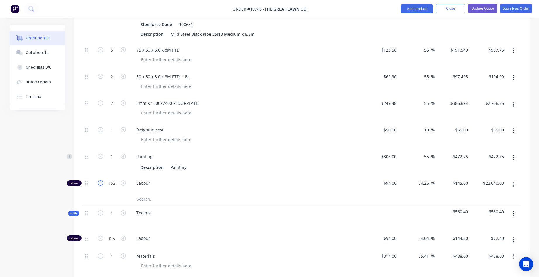
click at [99, 180] on icon "button" at bounding box center [100, 182] width 5 height 5
type input "151"
type input "$21,895.00"
click at [99, 180] on icon "button" at bounding box center [100, 182] width 5 height 5
type input "150"
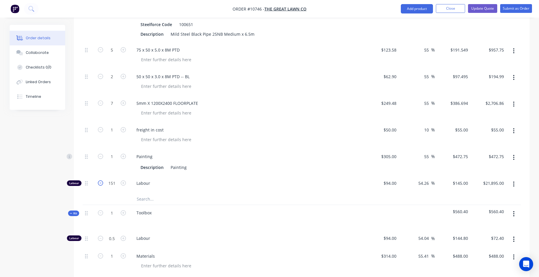
type input "$21,750.00"
click at [99, 180] on icon "button" at bounding box center [100, 182] width 5 height 5
type input "149"
type input "$21,605.00"
click at [99, 180] on icon "button" at bounding box center [100, 182] width 5 height 5
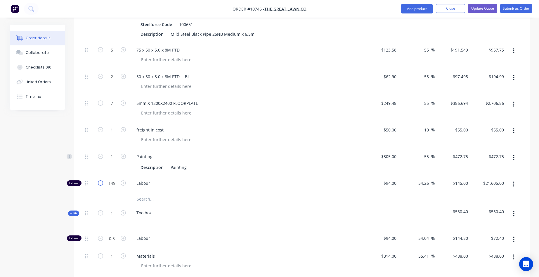
type input "148"
type input "$21,460.00"
click at [99, 180] on icon "button" at bounding box center [100, 182] width 5 height 5
type input "147"
type input "$21,315.00"
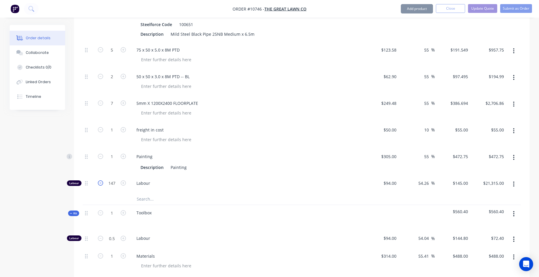
click at [99, 180] on icon "button" at bounding box center [100, 182] width 5 height 5
type input "146"
type input "$21,170.00"
click at [99, 180] on icon "button" at bounding box center [100, 182] width 5 height 5
type input "145"
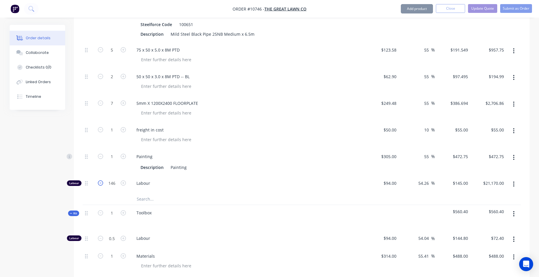
type input "$21,025.00"
click at [99, 180] on icon "button" at bounding box center [100, 182] width 5 height 5
type input "144"
type input "$20,880.00"
click at [99, 180] on icon "button" at bounding box center [100, 182] width 5 height 5
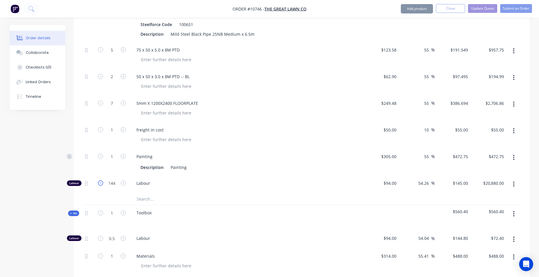
type input "143"
type input "$20,735.00"
click at [99, 180] on icon "button" at bounding box center [100, 182] width 5 height 5
type input "142"
type input "$20,590.00"
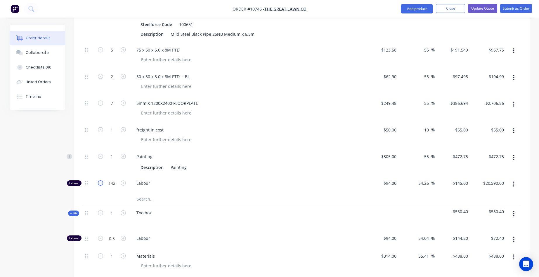
click at [99, 180] on icon "button" at bounding box center [100, 182] width 5 height 5
type input "141"
type input "$20,445.00"
click at [99, 180] on icon "button" at bounding box center [100, 182] width 5 height 5
type input "140"
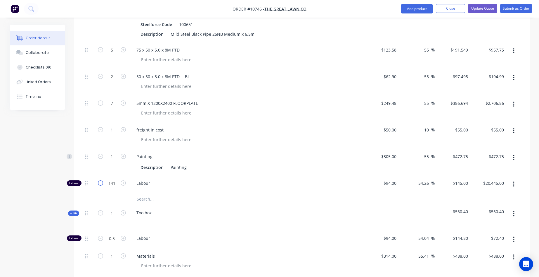
type input "$20,300.00"
click at [99, 180] on icon "button" at bounding box center [100, 182] width 5 height 5
type input "139"
type input "$20,155.00"
click at [99, 180] on icon "button" at bounding box center [100, 182] width 5 height 5
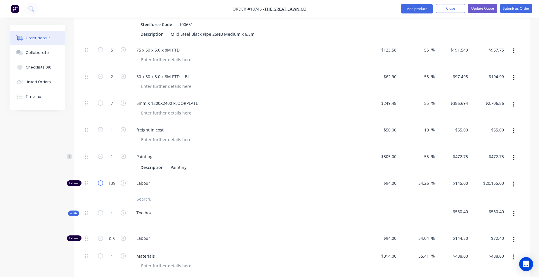
type input "138"
type input "$20,010.00"
click at [99, 180] on icon "button" at bounding box center [100, 182] width 5 height 5
type input "137"
type input "$19,865.00"
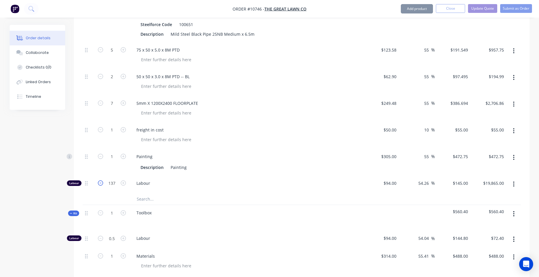
click at [99, 180] on icon "button" at bounding box center [100, 182] width 5 height 5
type input "136"
type input "$19,720.00"
click at [99, 180] on icon "button" at bounding box center [100, 182] width 5 height 5
type input "135"
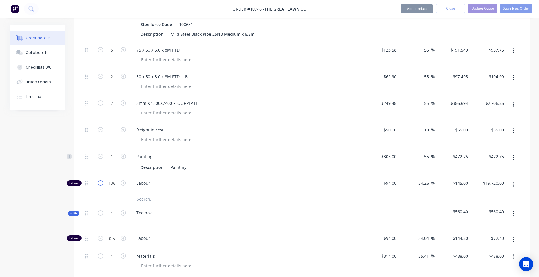
type input "$19,575.00"
click at [99, 180] on icon "button" at bounding box center [100, 182] width 5 height 5
type input "134"
type input "$19,430.00"
click at [99, 180] on icon "button" at bounding box center [100, 182] width 5 height 5
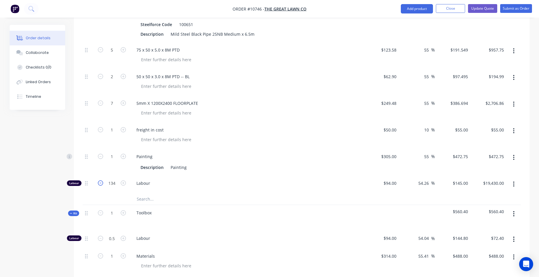
type input "133"
type input "$19,285.00"
click at [99, 180] on icon "button" at bounding box center [100, 182] width 5 height 5
type input "132"
type input "$19,140.00"
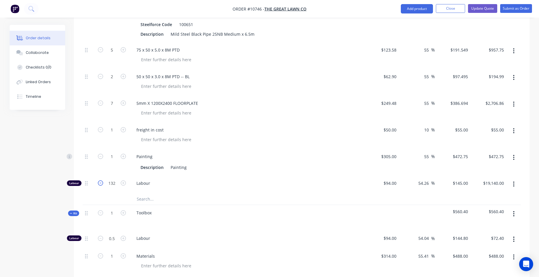
click at [99, 180] on icon "button" at bounding box center [100, 182] width 5 height 5
type input "131"
type input "$18,995.00"
click at [99, 180] on icon "button" at bounding box center [100, 182] width 5 height 5
type input "130"
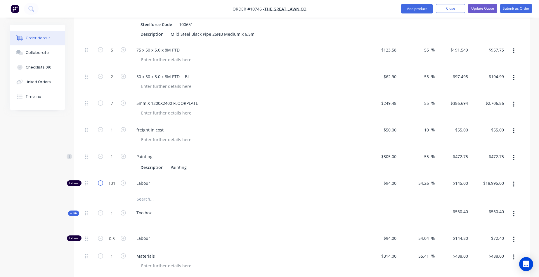
type input "$18,850.00"
click at [99, 180] on icon "button" at bounding box center [100, 182] width 5 height 5
type input "129"
type input "$18,705.00"
click at [99, 180] on icon "button" at bounding box center [100, 182] width 5 height 5
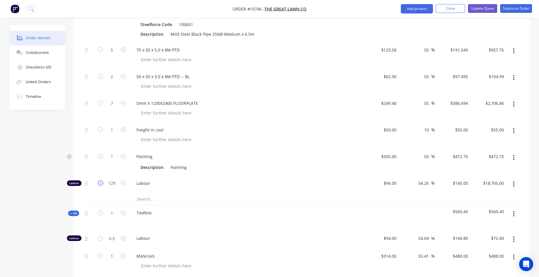
type input "128"
type input "$18,560.00"
click at [99, 180] on icon "button" at bounding box center [100, 182] width 5 height 5
type input "127"
type input "$18,415.00"
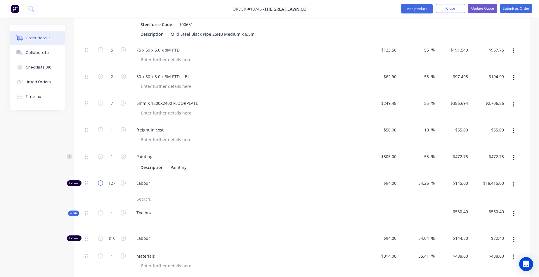
click at [99, 180] on icon "button" at bounding box center [100, 182] width 5 height 5
type input "126"
type input "$18,270.00"
click at [99, 180] on icon "button" at bounding box center [100, 182] width 5 height 5
type input "125"
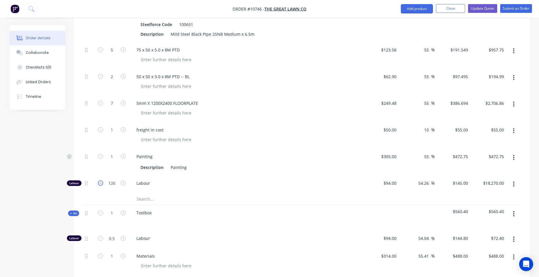
type input "$18,125.00"
click at [99, 180] on icon "button" at bounding box center [100, 182] width 5 height 5
type input "124"
type input "$17,980.00"
click at [99, 180] on icon "button" at bounding box center [100, 182] width 5 height 5
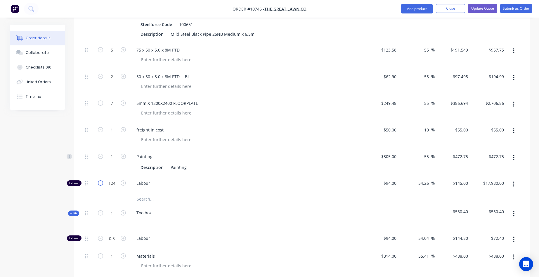
type input "123"
type input "$17,835.00"
click at [99, 180] on icon "button" at bounding box center [100, 182] width 5 height 5
type input "122"
type input "$17,690.00"
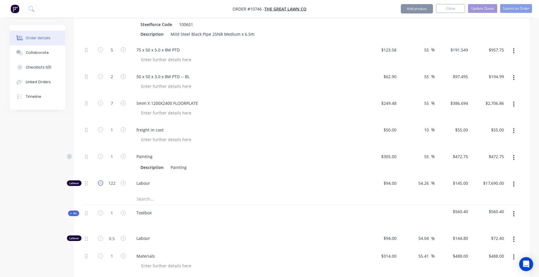
click at [99, 180] on icon "button" at bounding box center [100, 182] width 5 height 5
type input "121"
type input "$17,545.00"
click at [99, 180] on icon "button" at bounding box center [100, 182] width 5 height 5
type input "120"
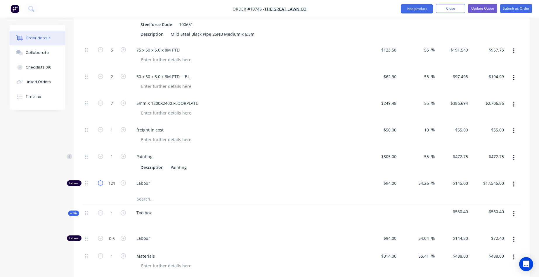
type input "$17,400.00"
click at [99, 180] on icon "button" at bounding box center [100, 182] width 5 height 5
type input "119"
type input "$17,255.00"
click at [99, 180] on icon "button" at bounding box center [100, 182] width 5 height 5
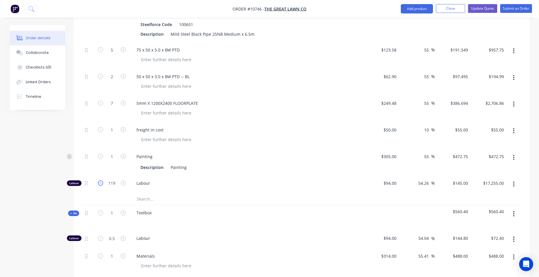
type input "118"
type input "$17,110.00"
click at [99, 180] on icon "button" at bounding box center [100, 182] width 5 height 5
type input "117"
type input "$16,965.00"
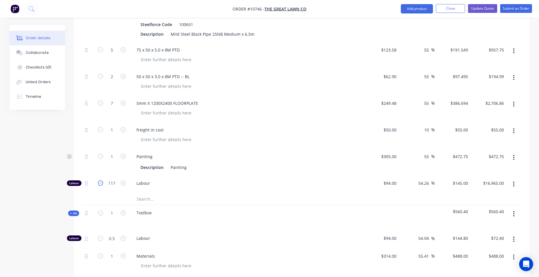
click at [99, 180] on icon "button" at bounding box center [100, 182] width 5 height 5
type input "116"
type input "$16,820.00"
click at [99, 180] on icon "button" at bounding box center [100, 182] width 5 height 5
type input "115"
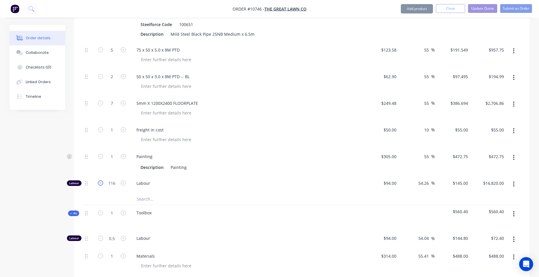
type input "$16,675.00"
click at [99, 180] on icon "button" at bounding box center [100, 182] width 5 height 5
type input "114"
type input "$16,530.00"
click at [99, 180] on icon "button" at bounding box center [100, 182] width 5 height 5
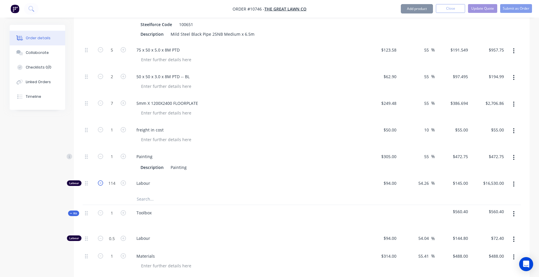
type input "113"
type input "$16,385.00"
click at [99, 180] on icon "button" at bounding box center [100, 182] width 5 height 5
type input "112"
type input "$16,240.00"
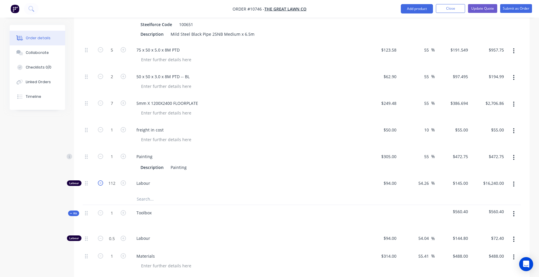
click at [99, 180] on icon "button" at bounding box center [100, 182] width 5 height 5
type input "111"
type input "$16,095.00"
click at [99, 180] on icon "button" at bounding box center [100, 182] width 5 height 5
type input "110"
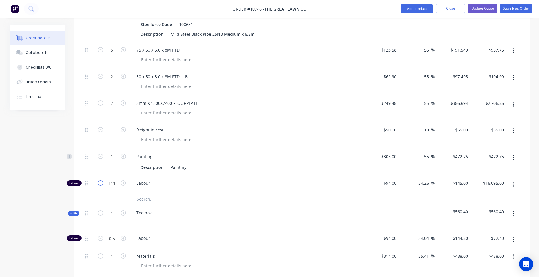
type input "$15,950.00"
click at [99, 180] on icon "button" at bounding box center [100, 182] width 5 height 5
type input "109"
type input "$15,805.00"
click at [99, 180] on icon "button" at bounding box center [100, 182] width 5 height 5
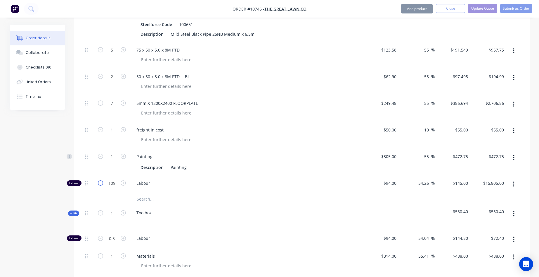
type input "108"
type input "$15,660.00"
click at [99, 180] on icon "button" at bounding box center [100, 182] width 5 height 5
type input "107"
type input "$15,515.00"
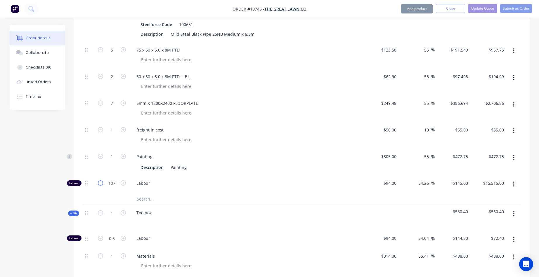
click at [99, 180] on icon "button" at bounding box center [100, 182] width 5 height 5
type input "106"
type input "$15,370.00"
click at [99, 180] on icon "button" at bounding box center [100, 182] width 5 height 5
type input "105"
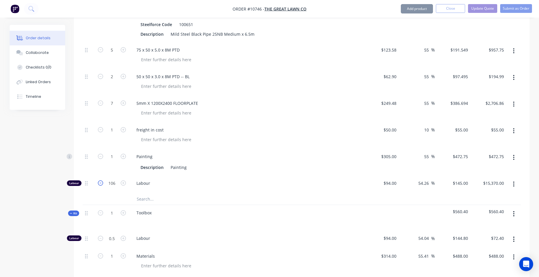
type input "$15,225.00"
click at [99, 180] on icon "button" at bounding box center [100, 182] width 5 height 5
type input "104"
type input "$15,080.00"
click at [99, 180] on icon "button" at bounding box center [100, 182] width 5 height 5
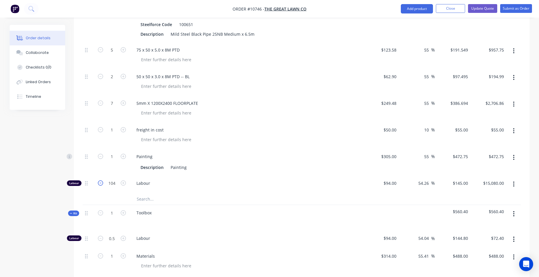
type input "103"
type input "$14,935.00"
click at [99, 180] on icon "button" at bounding box center [100, 182] width 5 height 5
type input "102"
type input "$14,790.00"
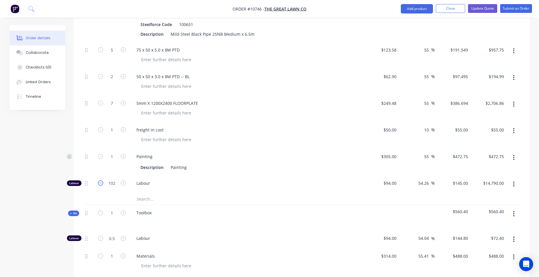
click at [99, 180] on icon "button" at bounding box center [100, 182] width 5 height 5
type input "101"
type input "$14,645.00"
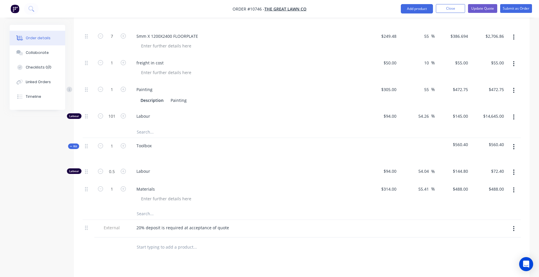
scroll to position [471, 0]
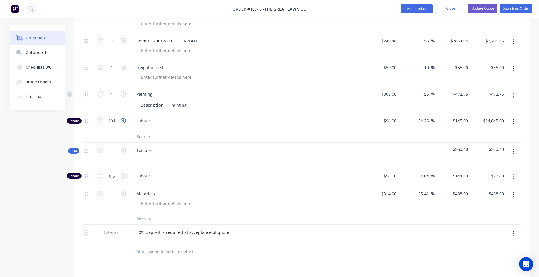
click at [122, 118] on icon "button" at bounding box center [123, 120] width 5 height 5
type input "102"
type input "$14,790.00"
click at [122, 118] on icon "button" at bounding box center [123, 120] width 5 height 5
type input "103"
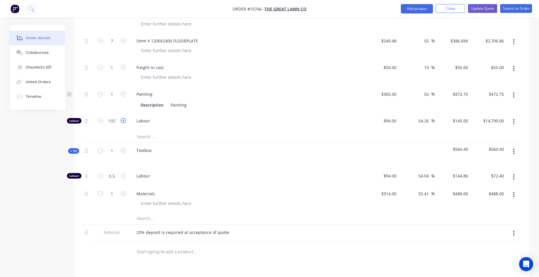
type input "$14,935.00"
click at [122, 118] on icon "button" at bounding box center [123, 120] width 5 height 5
type input "104"
type input "$15,080.00"
click at [122, 118] on icon "button" at bounding box center [123, 120] width 5 height 5
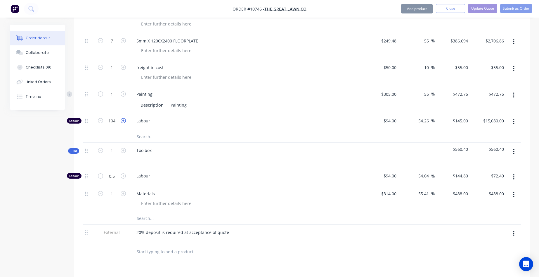
type input "105"
type input "$15,225.00"
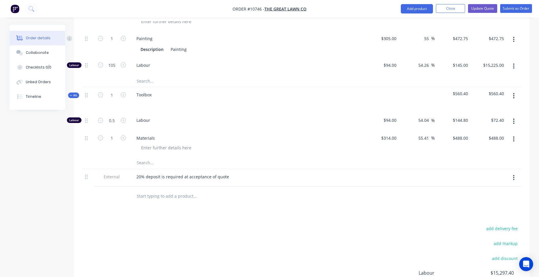
scroll to position [501, 0]
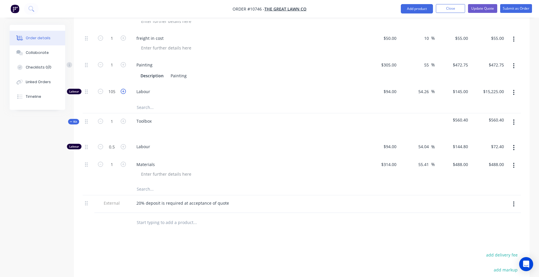
click at [121, 89] on icon "button" at bounding box center [123, 91] width 5 height 5
type input "106"
type input "$15,370.00"
click at [121, 89] on icon "button" at bounding box center [123, 91] width 5 height 5
type input "107"
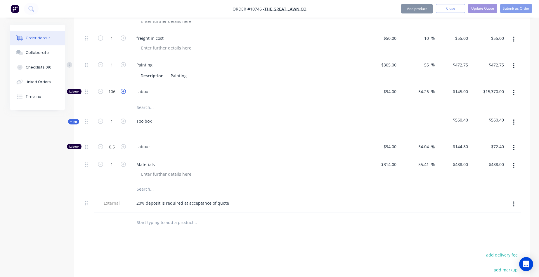
type input "$15,515.00"
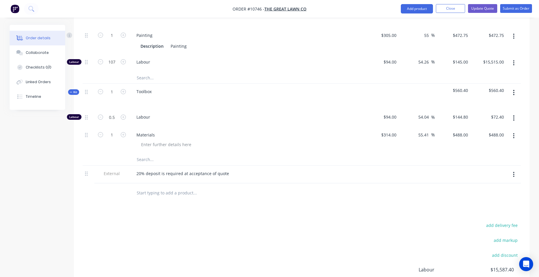
scroll to position [530, 0]
click at [124, 59] on icon "button" at bounding box center [123, 61] width 5 height 5
type input "108"
type input "$15,660.00"
click at [121, 59] on icon "button" at bounding box center [123, 61] width 5 height 5
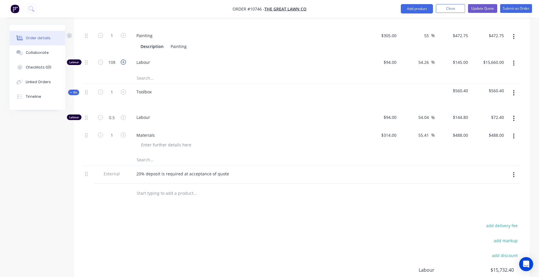
type input "109"
type input "$15,805.00"
click at [121, 59] on icon "button" at bounding box center [123, 61] width 5 height 5
type input "110"
type input "$15,950.00"
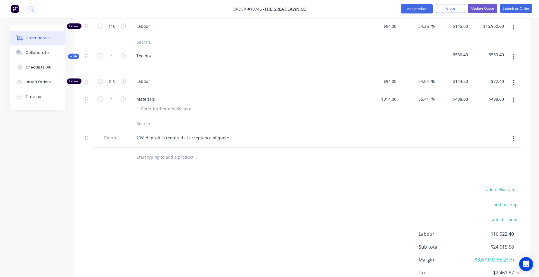
scroll to position [501, 0]
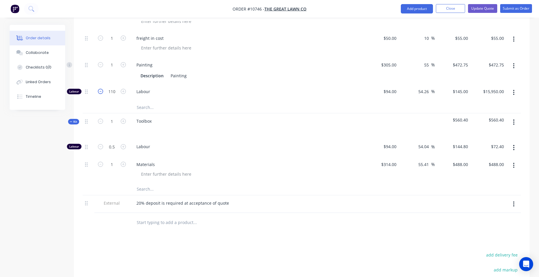
click at [99, 89] on icon "button" at bounding box center [100, 91] width 5 height 5
type input "109"
type input "$15,805.00"
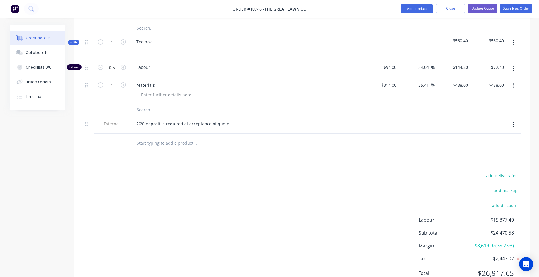
scroll to position [588, 0]
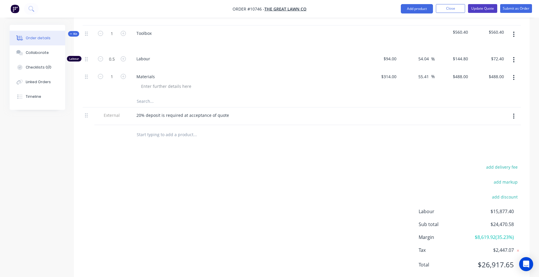
click at [490, 9] on button "Update Quote" at bounding box center [482, 8] width 29 height 9
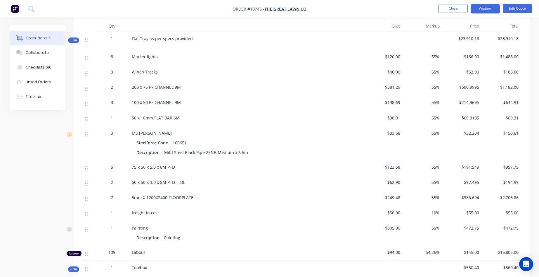
scroll to position [120, 0]
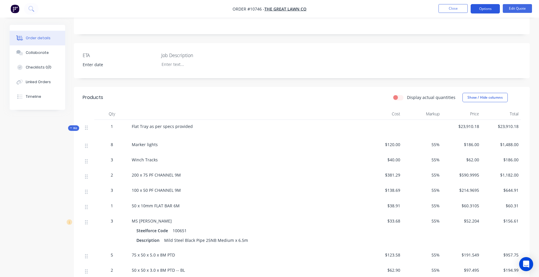
click at [483, 7] on button "Options" at bounding box center [485, 8] width 29 height 9
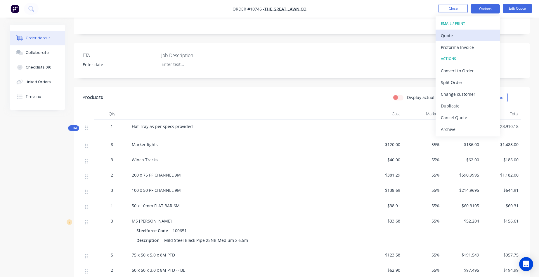
click at [454, 36] on div "Quote" at bounding box center [468, 35] width 54 height 8
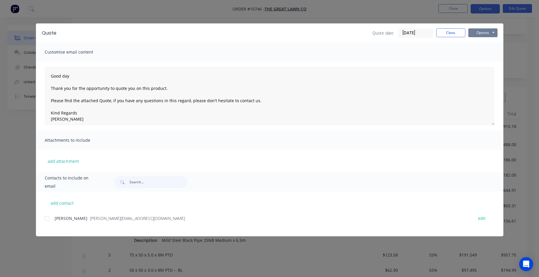
click at [478, 34] on button "Options" at bounding box center [483, 32] width 29 height 9
click at [482, 41] on button "Preview" at bounding box center [487, 43] width 37 height 10
click at [45, 217] on div at bounding box center [47, 218] width 12 height 12
click at [482, 34] on button "Options" at bounding box center [483, 32] width 29 height 9
click at [477, 64] on button "Email" at bounding box center [487, 63] width 37 height 10
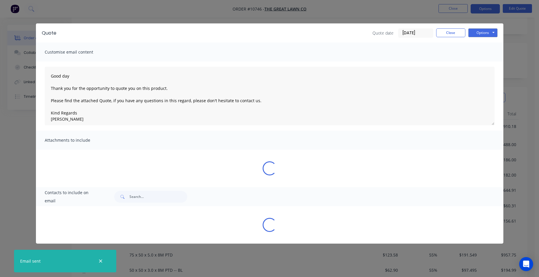
type textarea "Good day Thank you for the opportunity to quote you on this product. Please fin…"
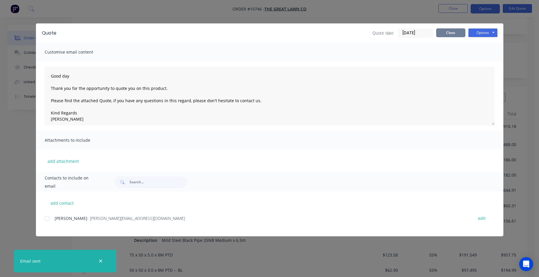
click at [450, 32] on button "Close" at bounding box center [450, 32] width 29 height 9
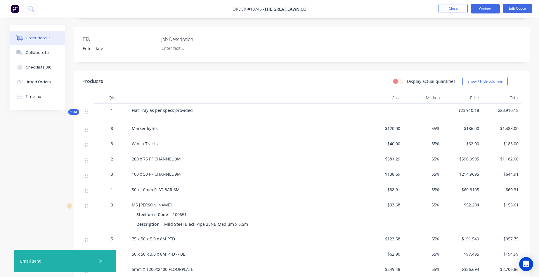
scroll to position [149, 0]
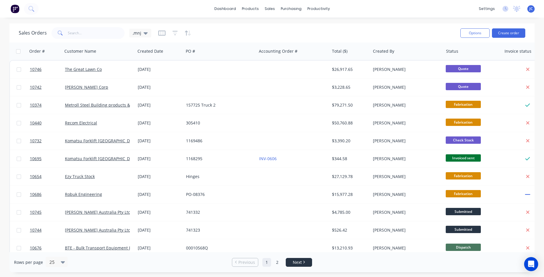
click at [309, 261] on link "Next" at bounding box center [299, 262] width 26 height 6
